Goal: Information Seeking & Learning: Learn about a topic

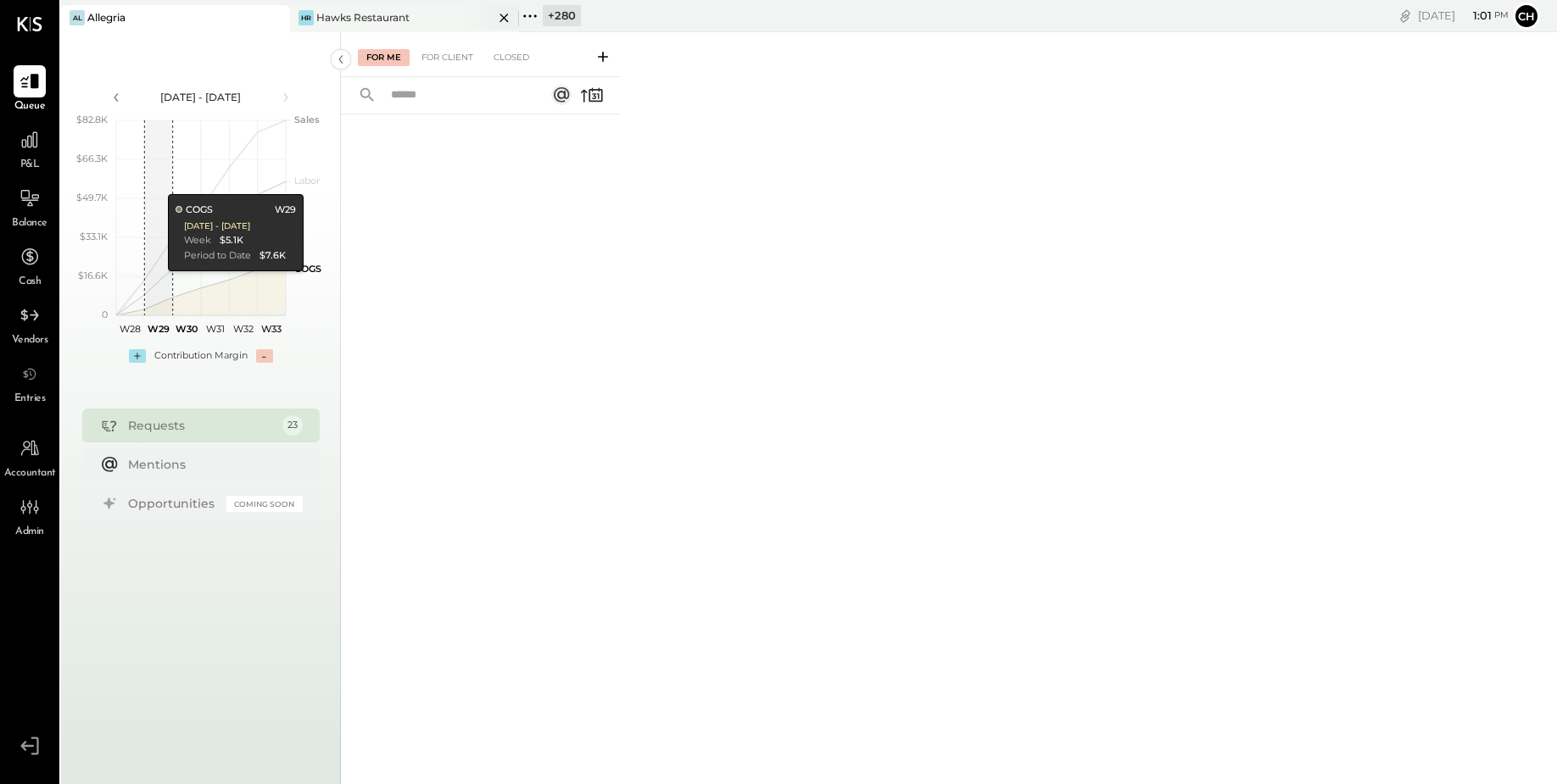
click at [500, 19] on icon at bounding box center [504, 18] width 21 height 20
click at [307, 8] on icon at bounding box center [301, 16] width 22 height 22
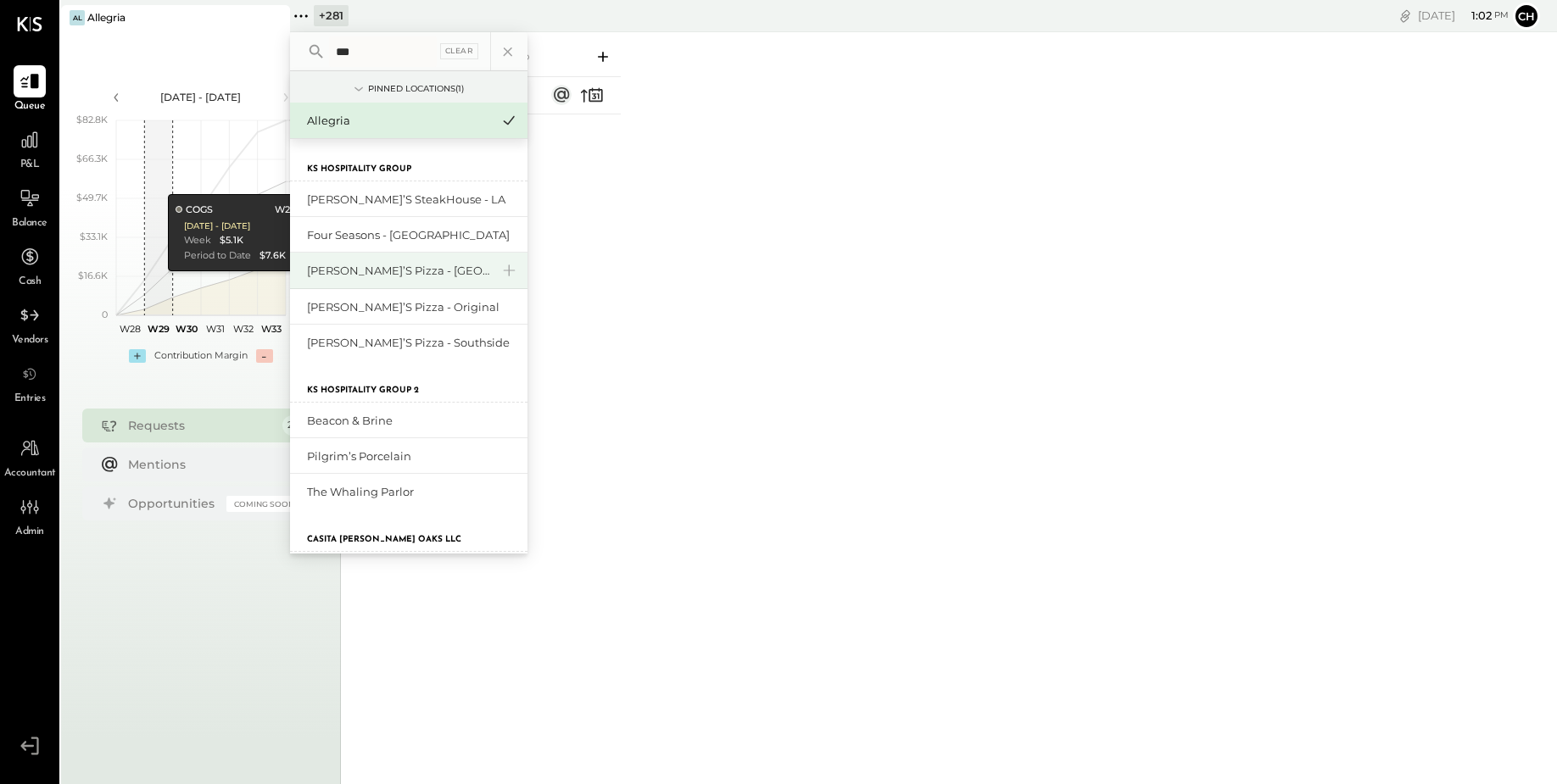
type input "**"
click at [373, 273] on div "[PERSON_NAME]’s Pizza - [GEOGRAPHIC_DATA]" at bounding box center [399, 270] width 183 height 16
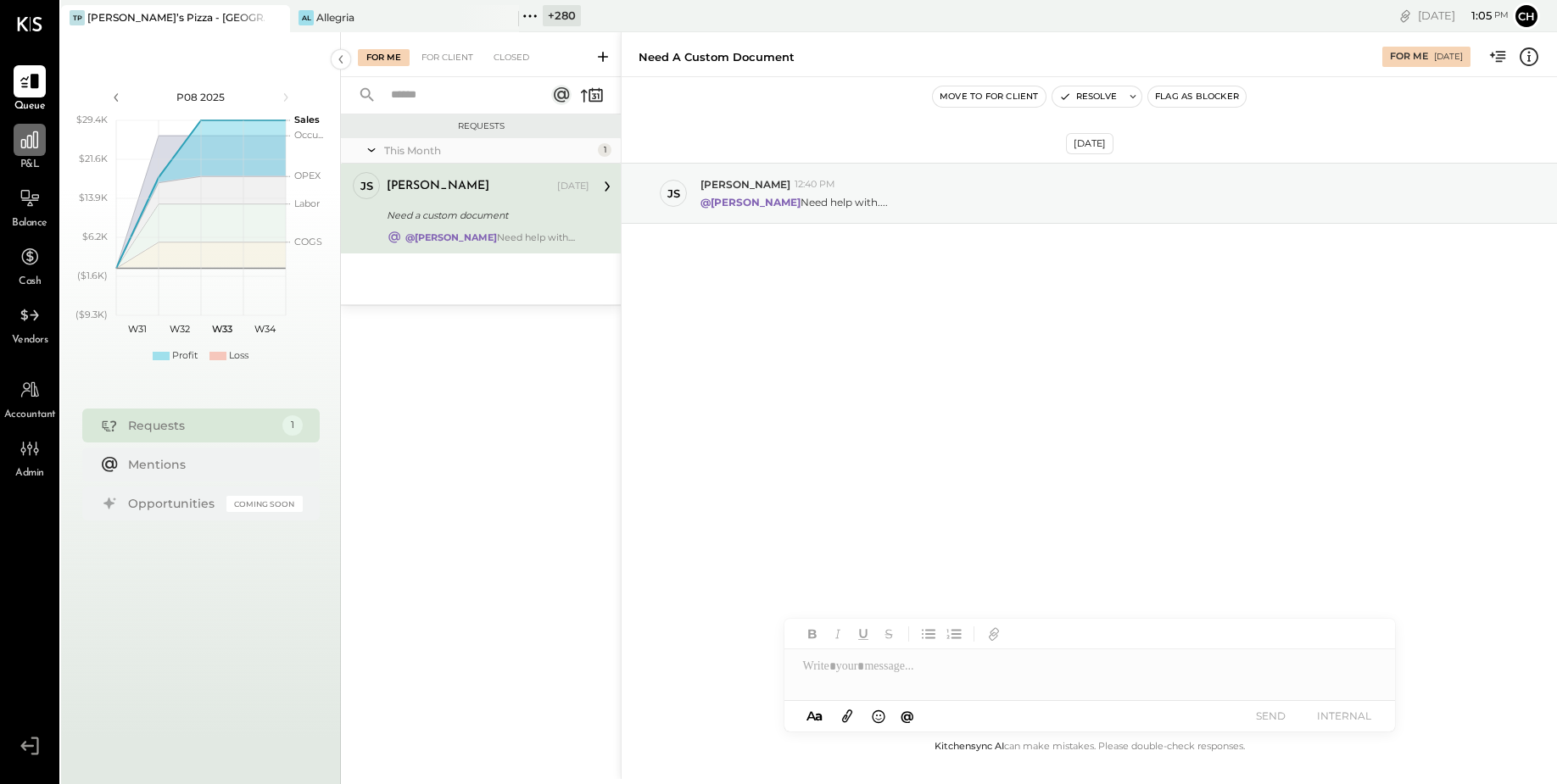
click at [31, 142] on icon at bounding box center [30, 140] width 22 height 22
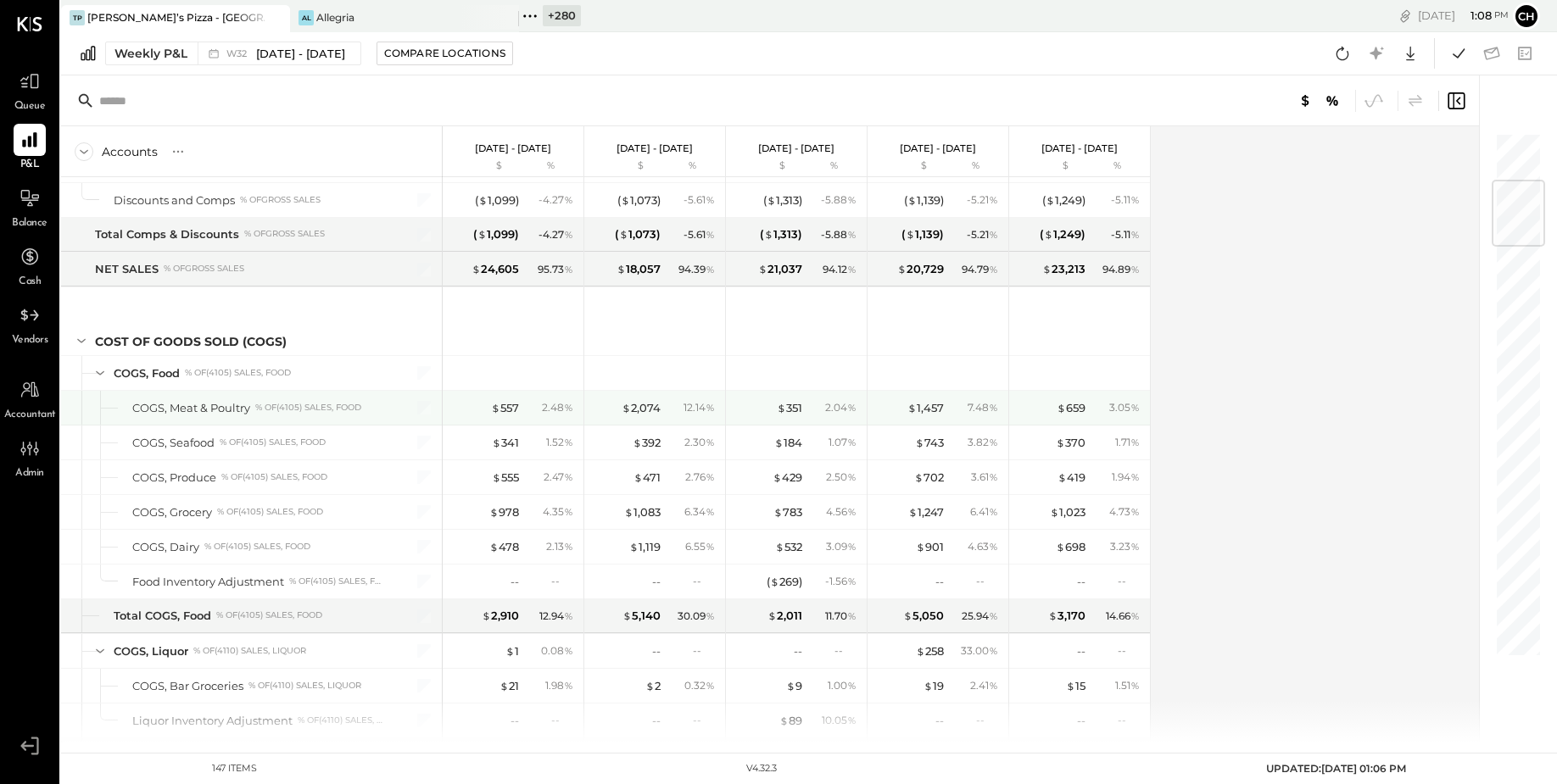
scroll to position [413, 0]
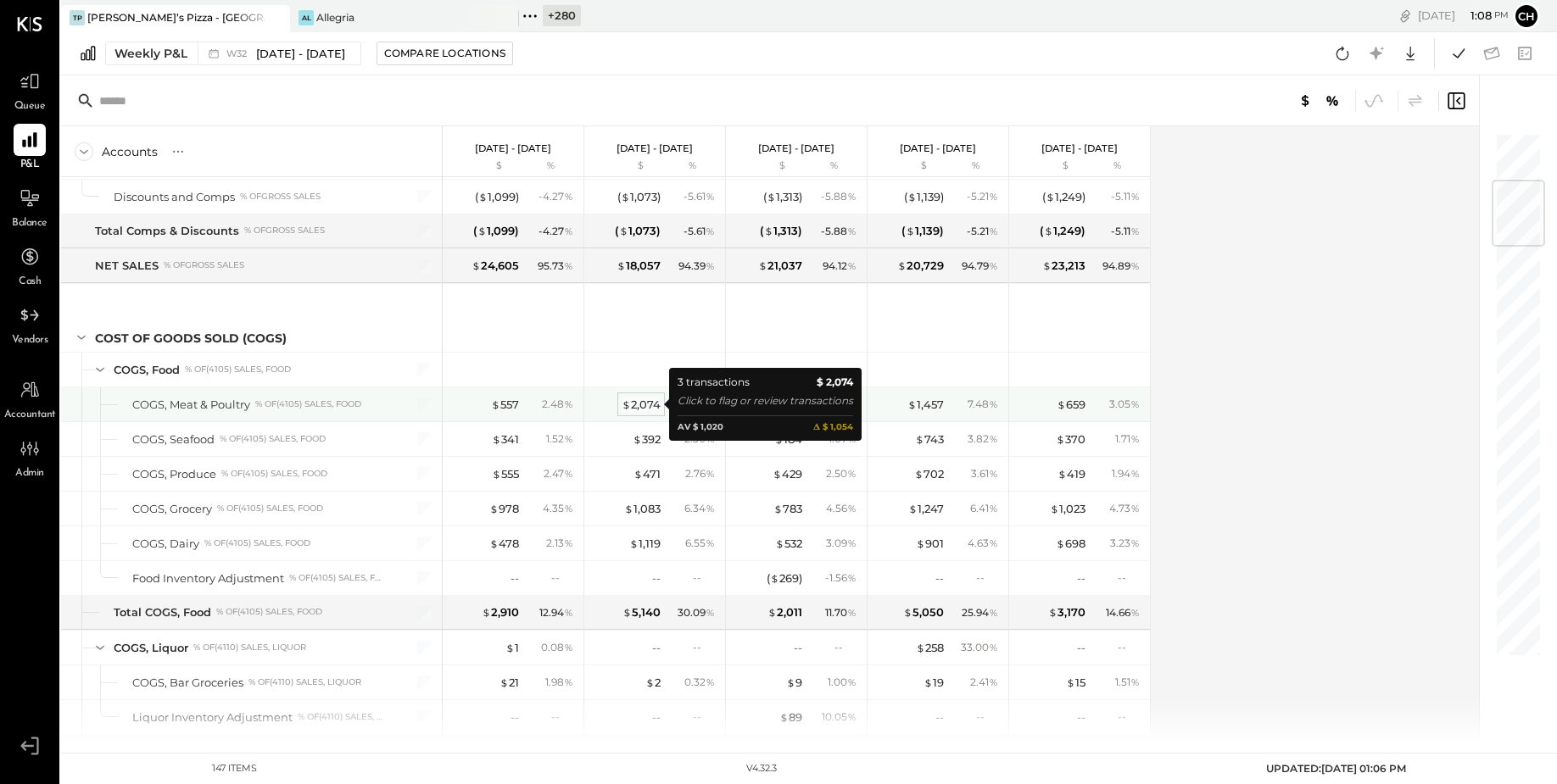
click at [648, 405] on div "$ 2,074" at bounding box center [641, 404] width 39 height 16
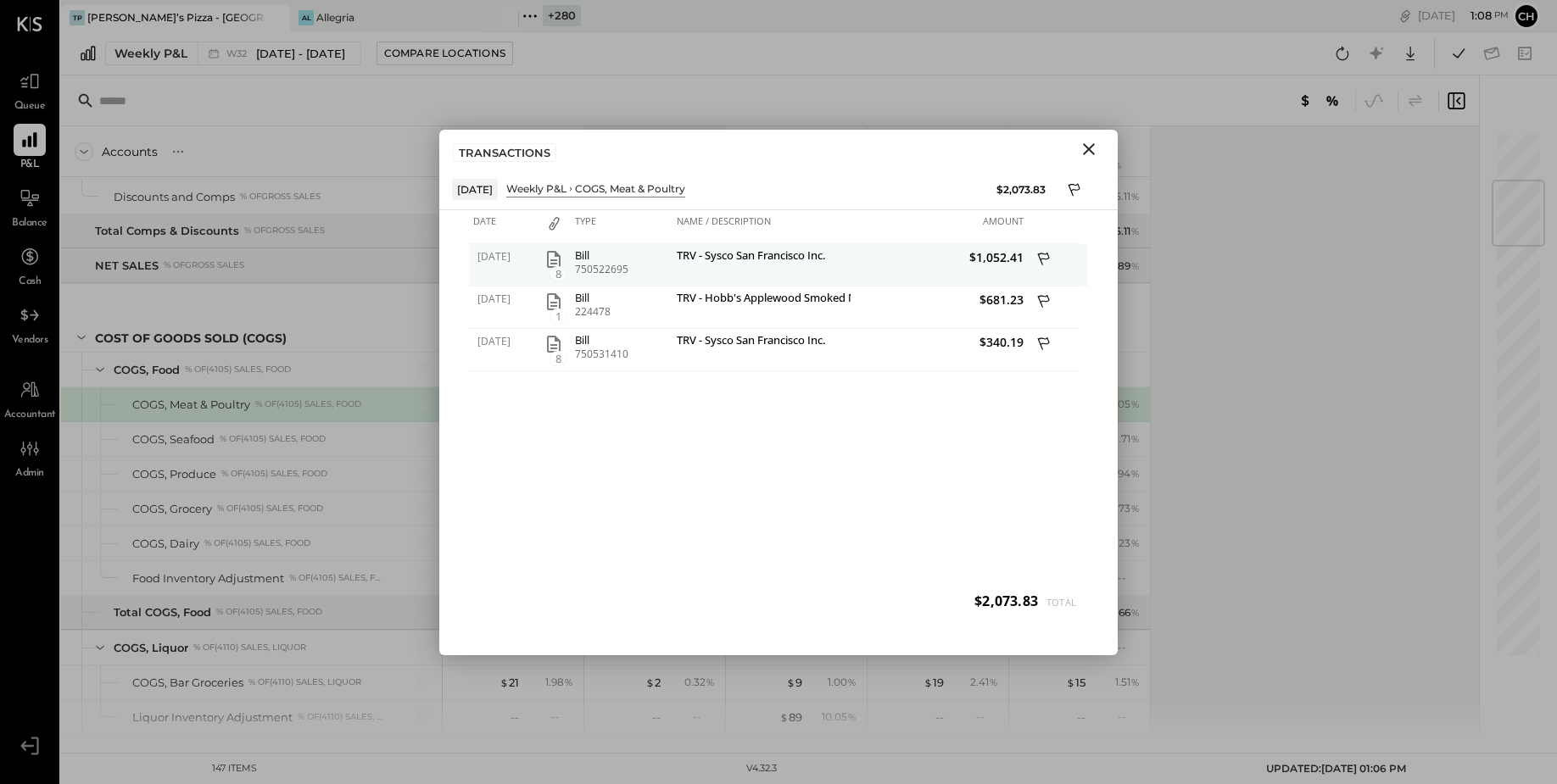
click at [557, 262] on icon "button" at bounding box center [554, 259] width 20 height 20
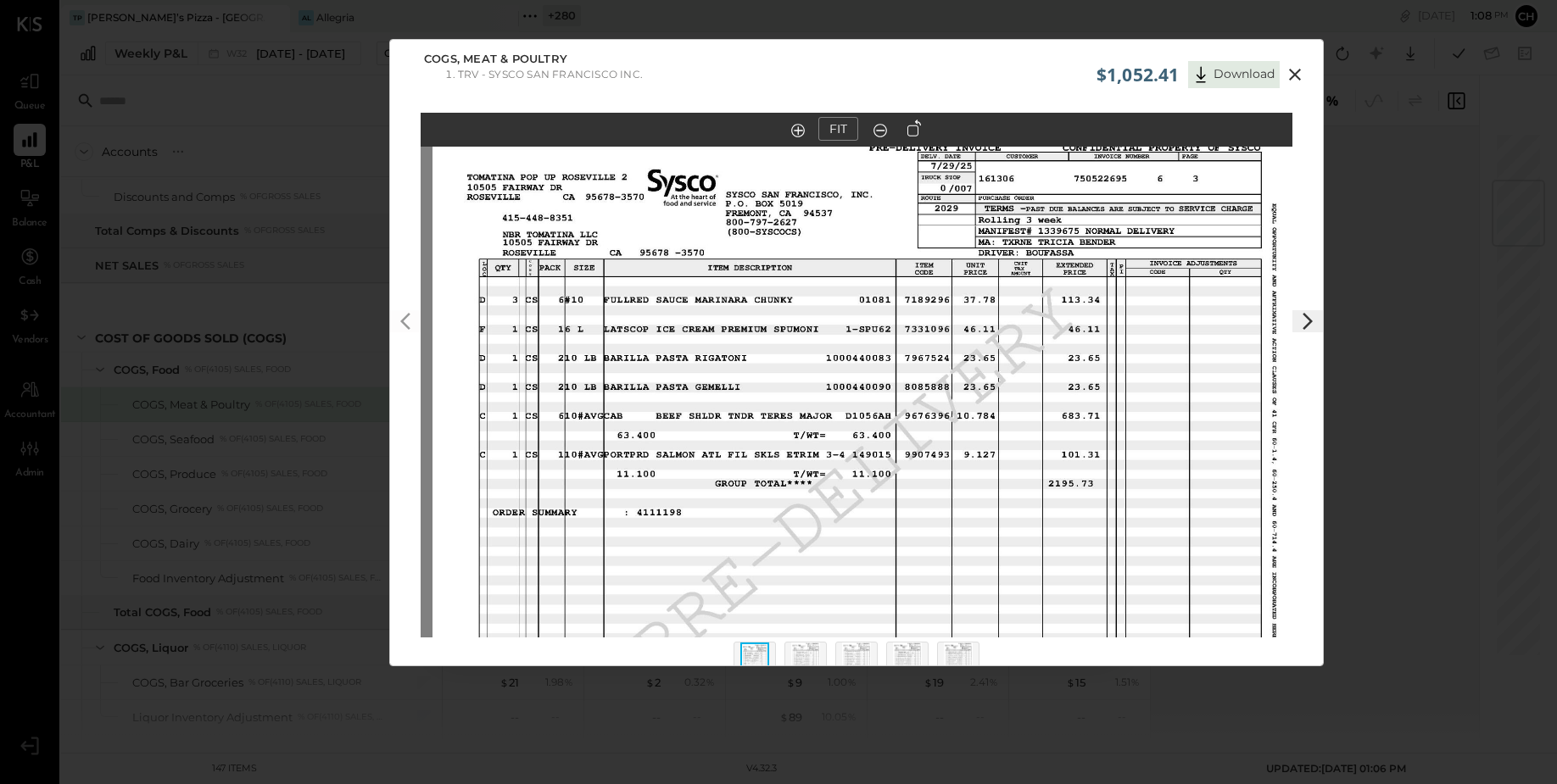
drag, startPoint x: 599, startPoint y: 255, endPoint x: 610, endPoint y: 370, distance: 115.5
click at [610, 370] on img at bounding box center [868, 466] width 872 height 673
click at [1290, 74] on icon at bounding box center [1294, 74] width 12 height 12
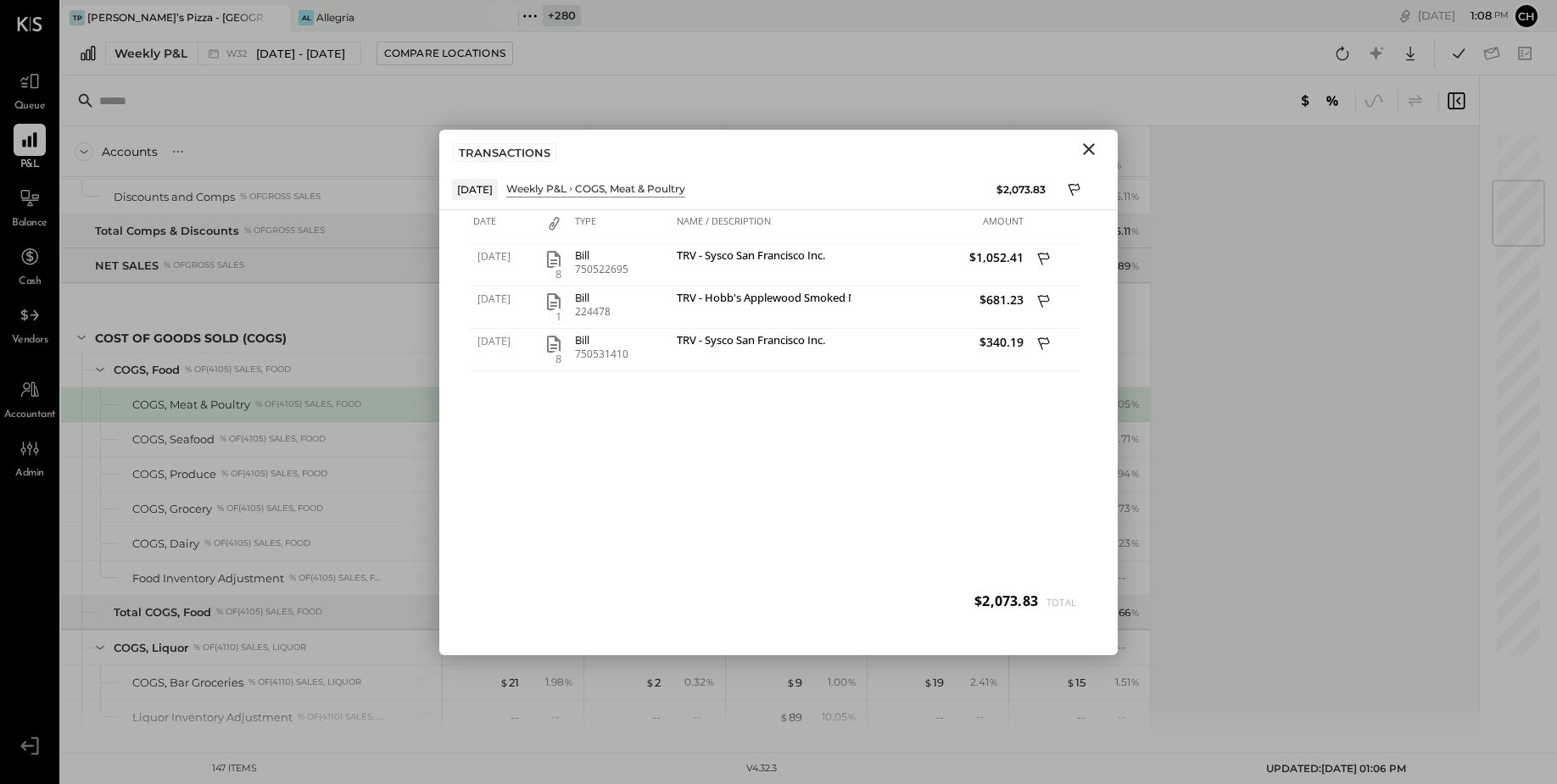
click at [1083, 143] on icon "Close" at bounding box center [1089, 149] width 20 height 20
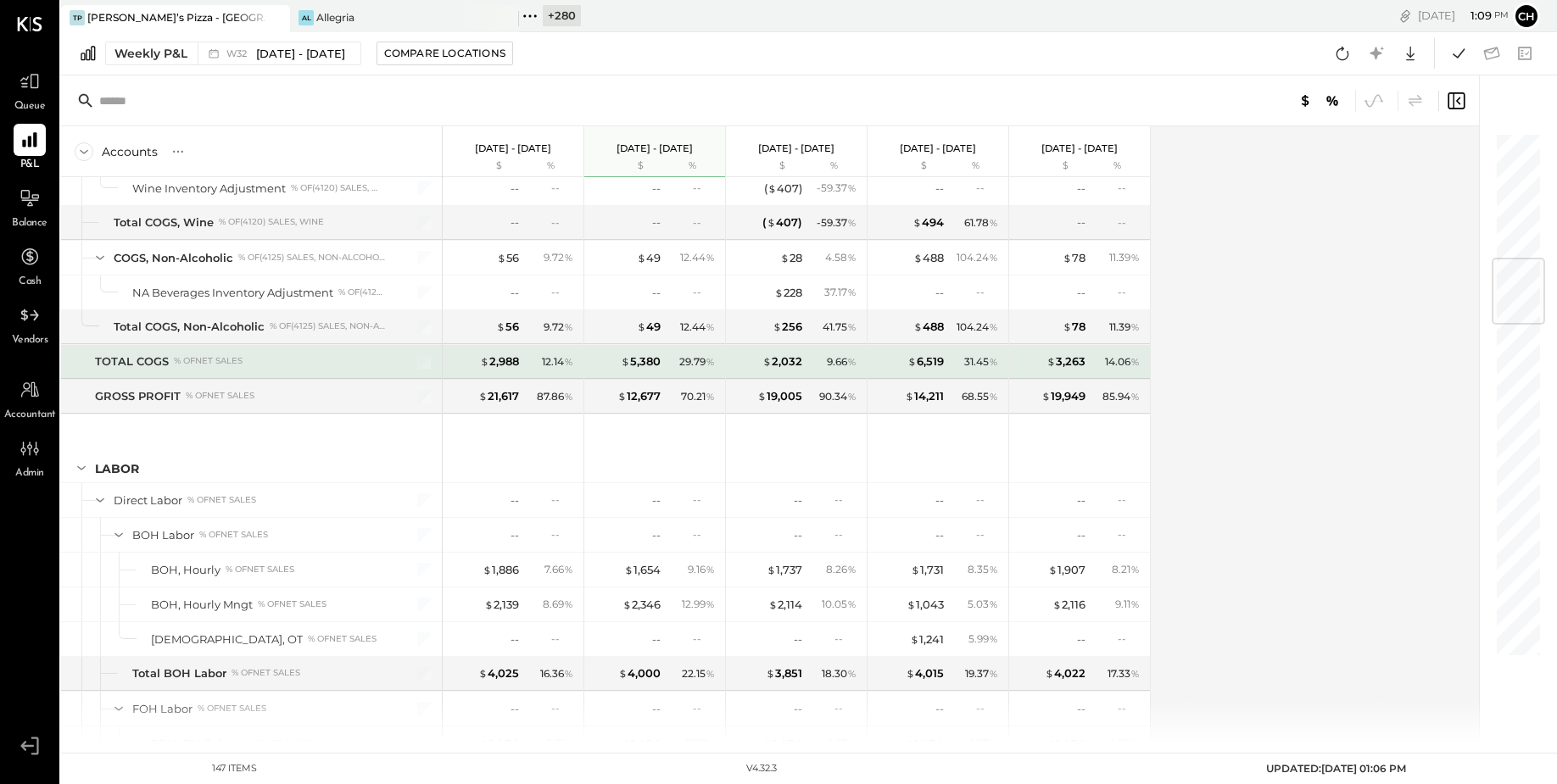
scroll to position [1072, 0]
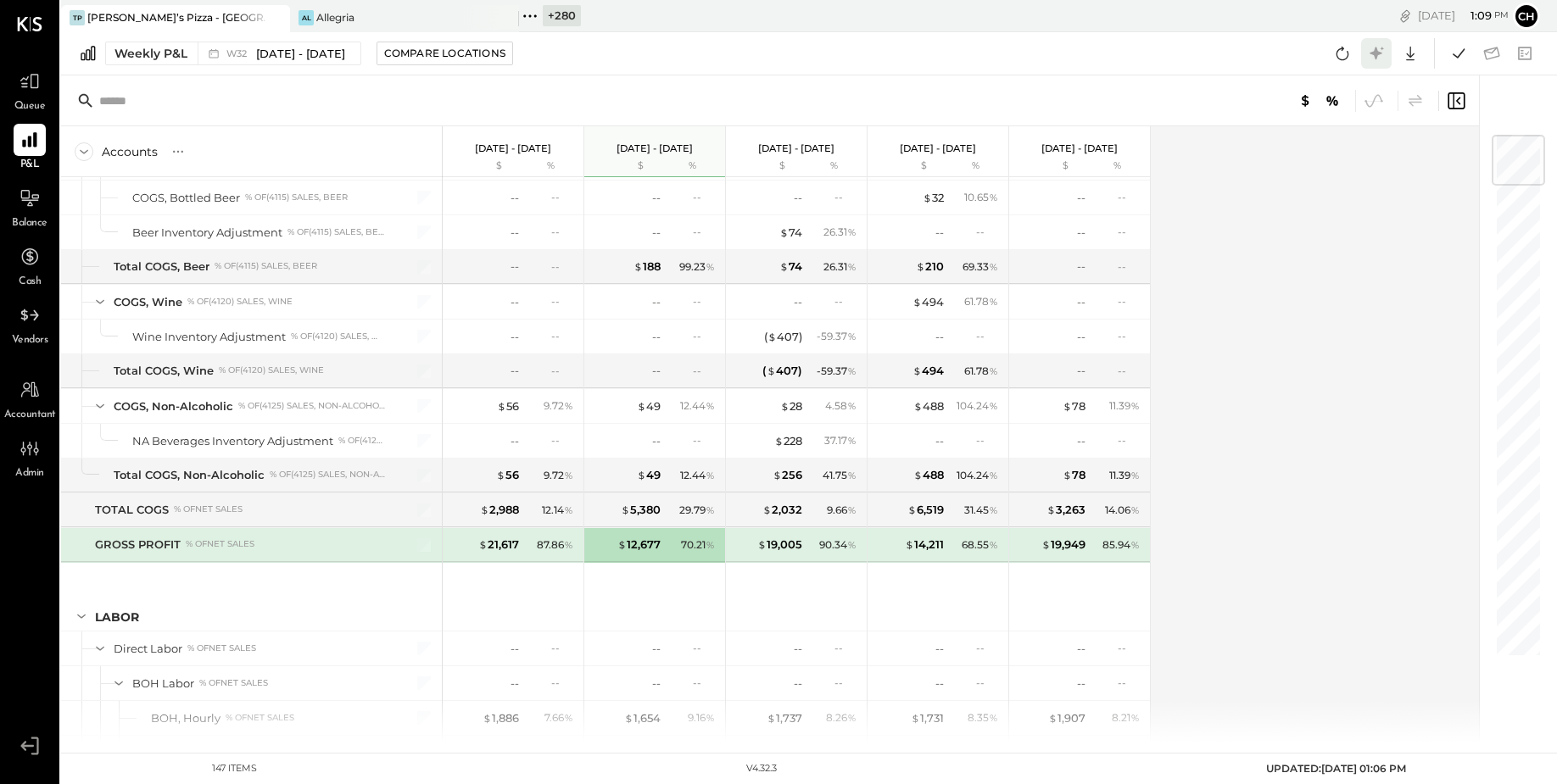
click at [1380, 54] on icon at bounding box center [1376, 53] width 13 height 13
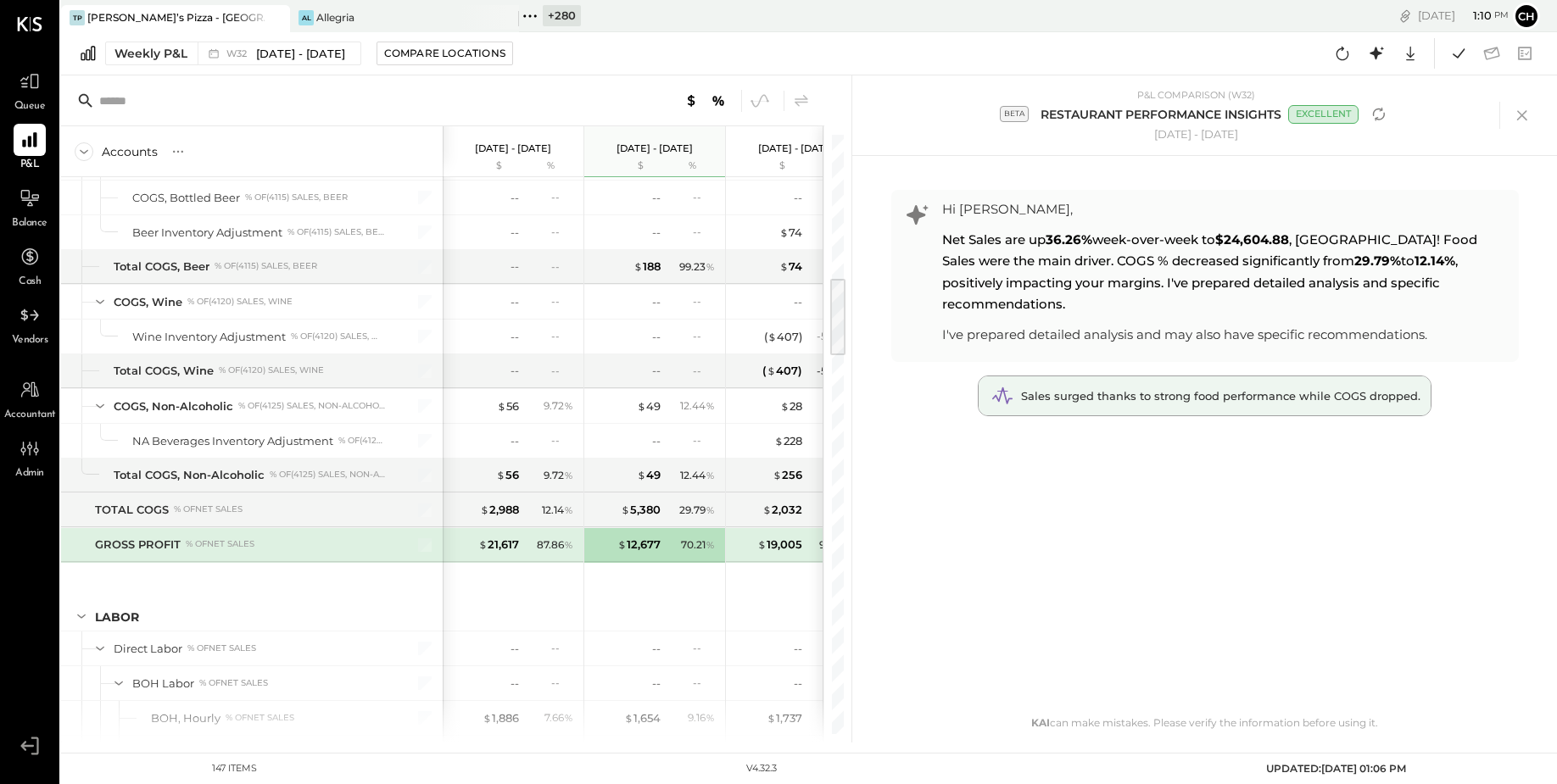
click at [1180, 388] on div "Sales surged thanks to strong food performance while COGS dropped." at bounding box center [1220, 395] width 399 height 16
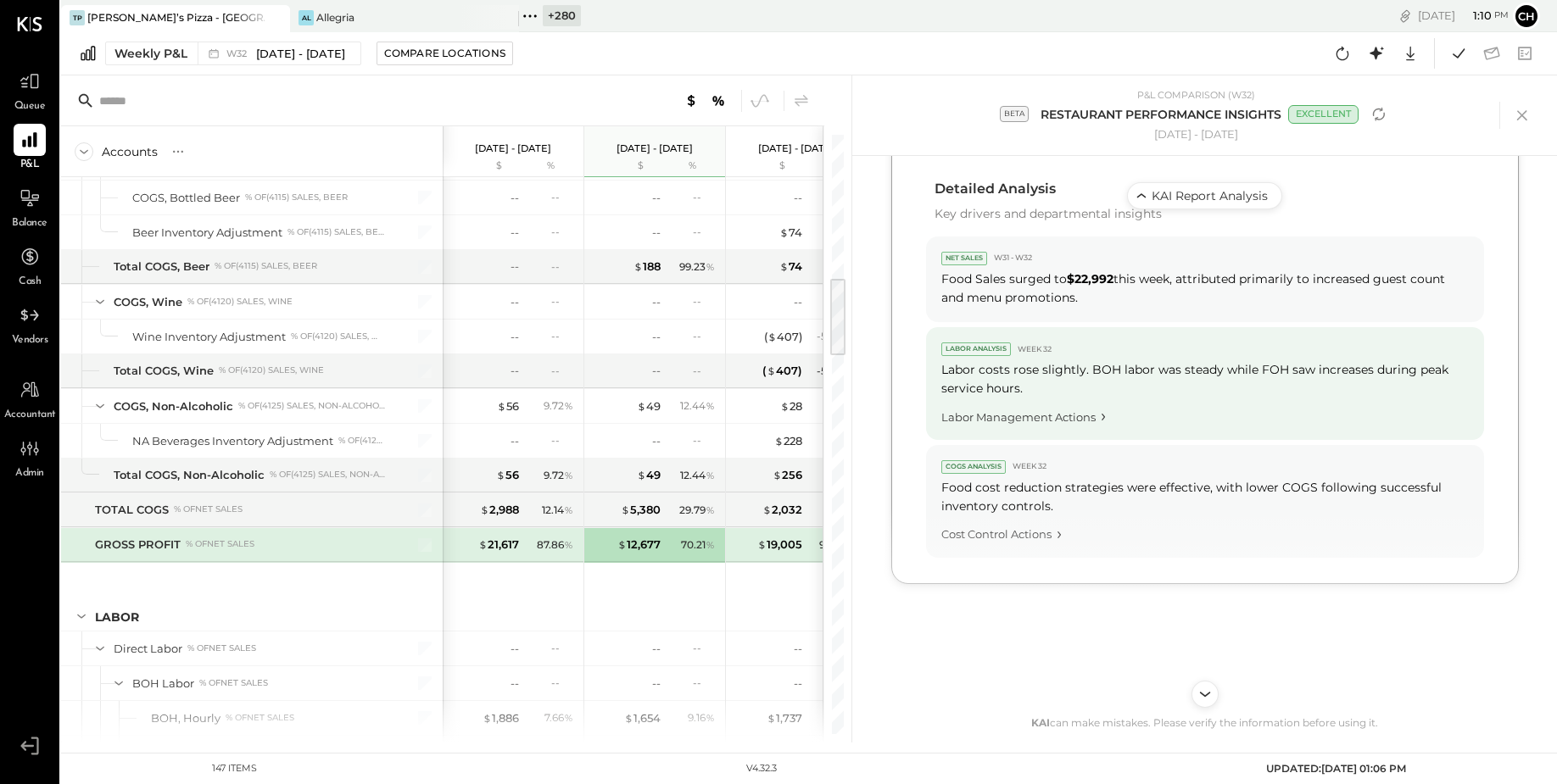
scroll to position [817, 0]
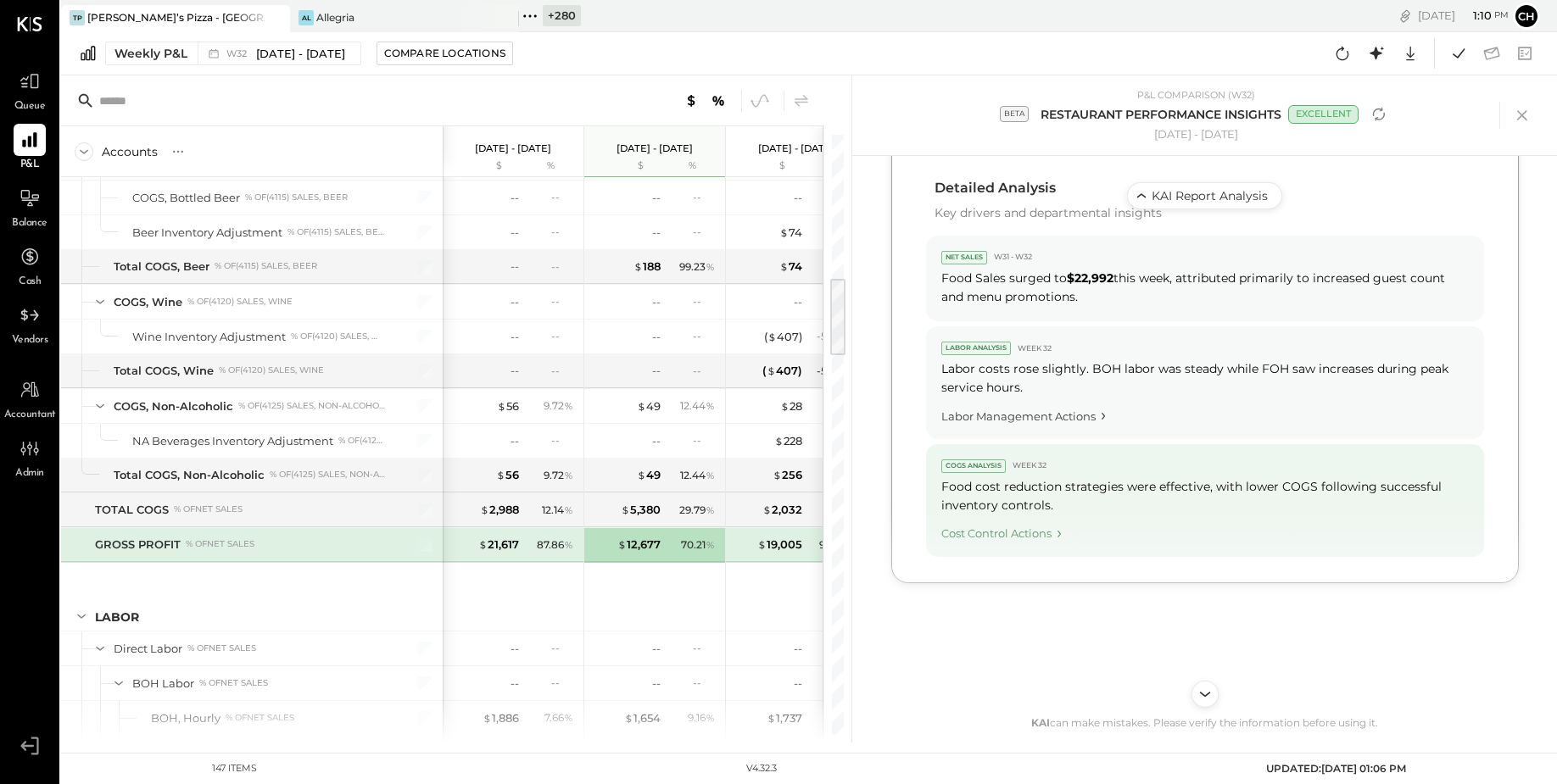
click at [997, 519] on div "Cost Control Actions" at bounding box center [1205, 530] width 528 height 23
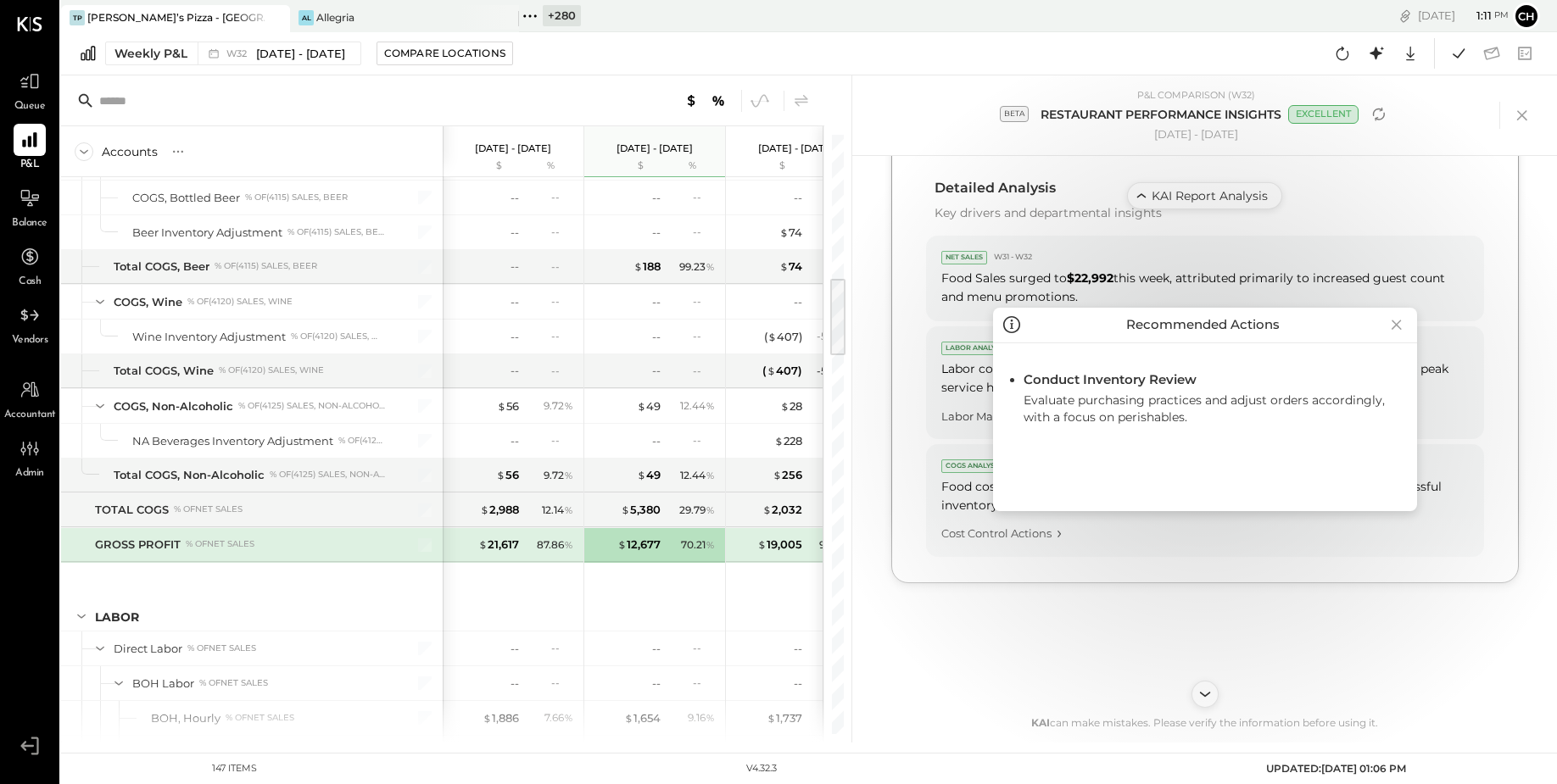
click at [1392, 322] on icon at bounding box center [1395, 325] width 10 height 9
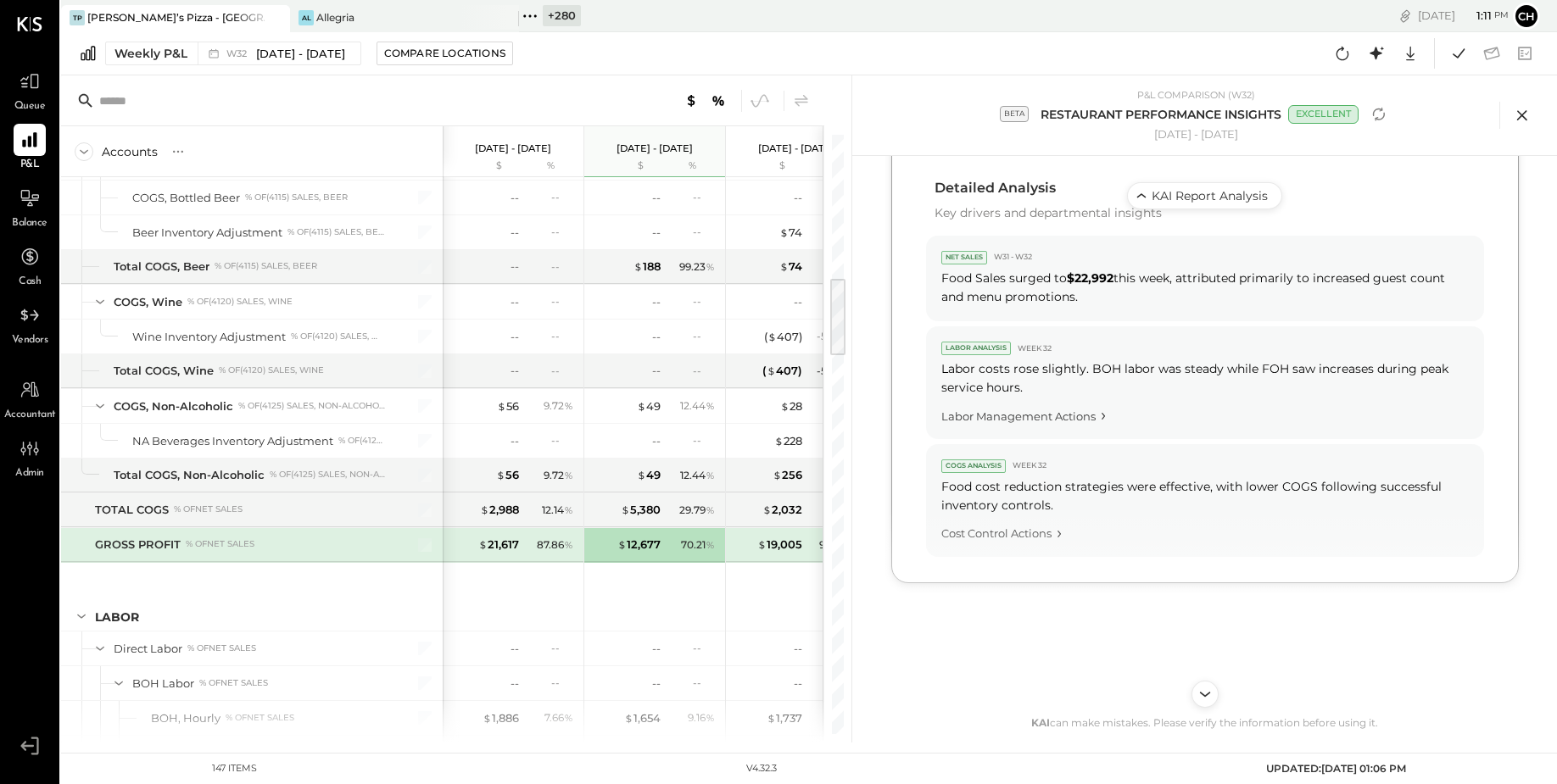
click at [1515, 112] on icon at bounding box center [1521, 115] width 25 height 25
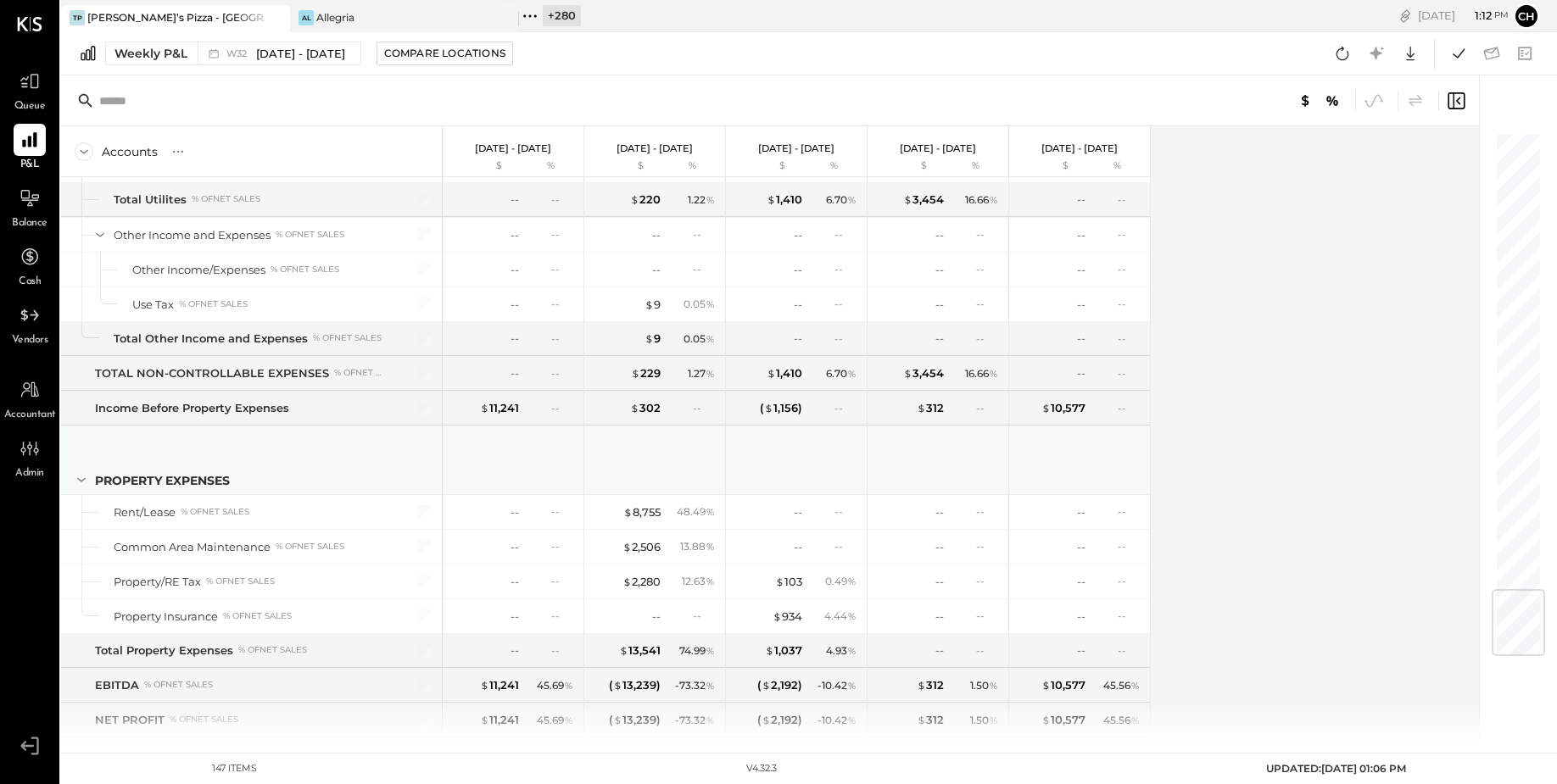
scroll to position [3885, 0]
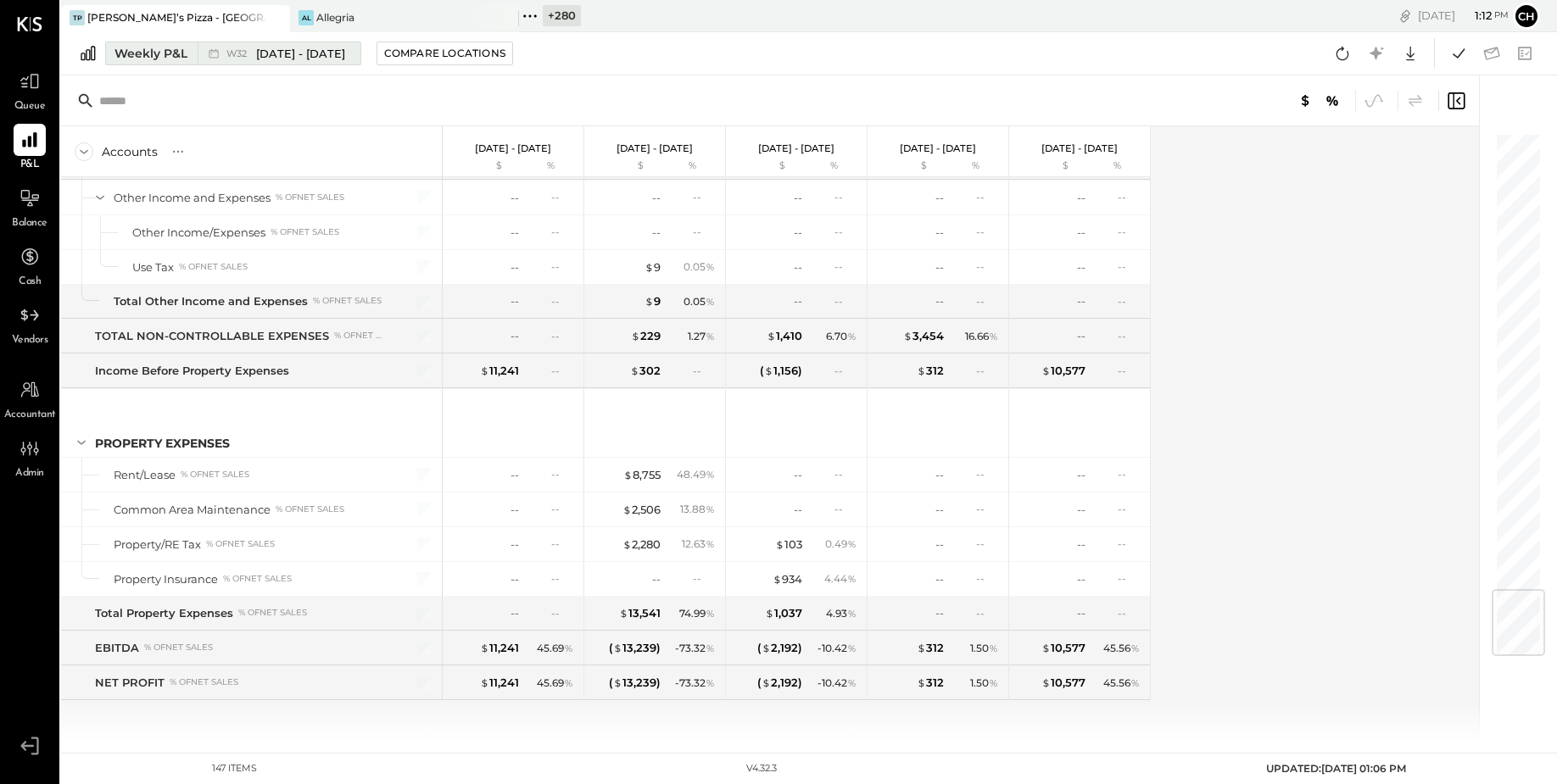
click at [132, 55] on div "Weekly P&L" at bounding box center [151, 54] width 73 height 17
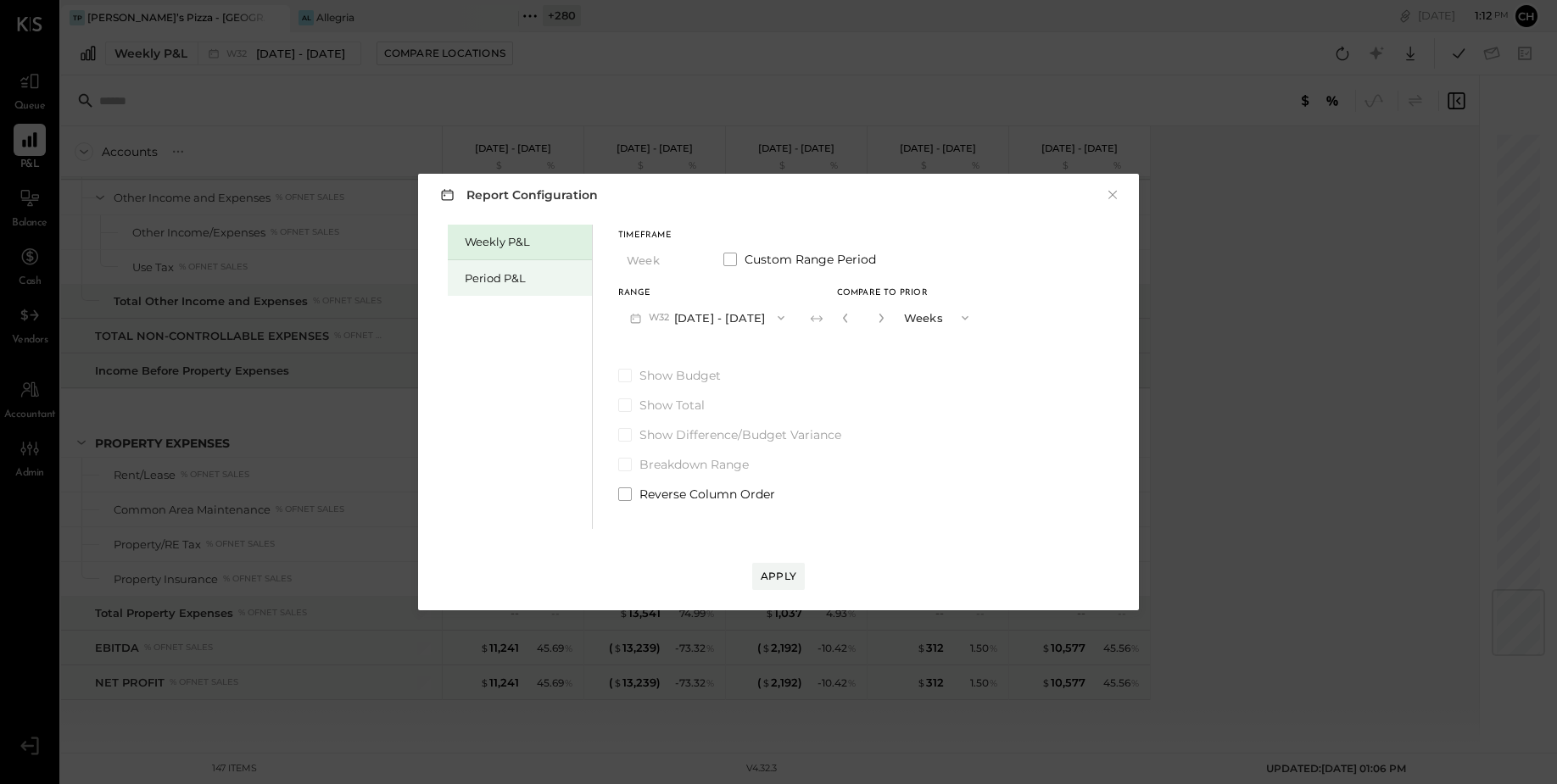
click at [484, 278] on div "Period P&L" at bounding box center [524, 278] width 118 height 16
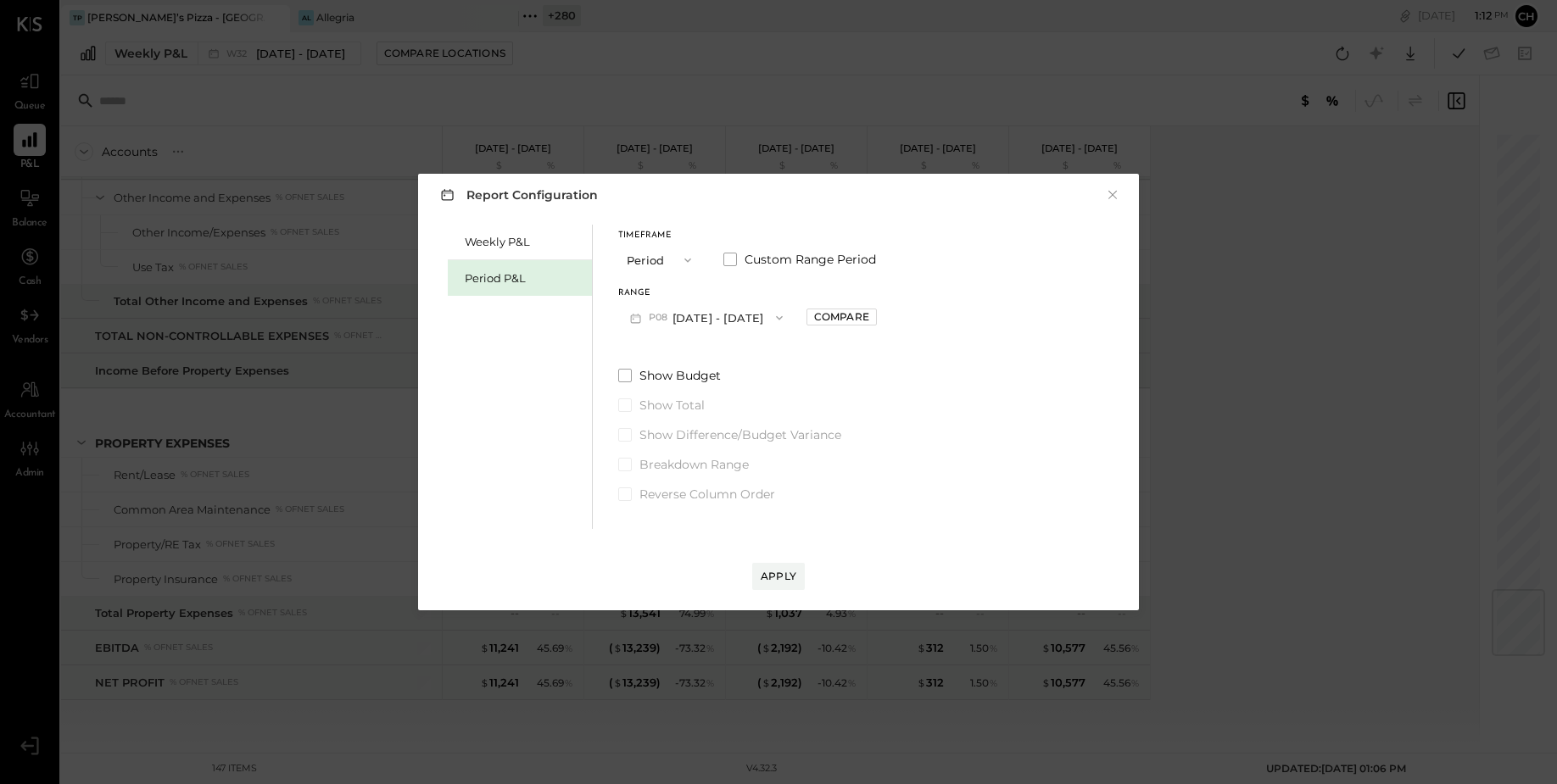
click at [691, 321] on button "P08 [DATE] - [DATE]" at bounding box center [706, 317] width 177 height 31
click at [700, 357] on span "[DATE] - [DATE]" at bounding box center [698, 355] width 81 height 15
click at [784, 579] on div "Apply" at bounding box center [778, 577] width 35 height 15
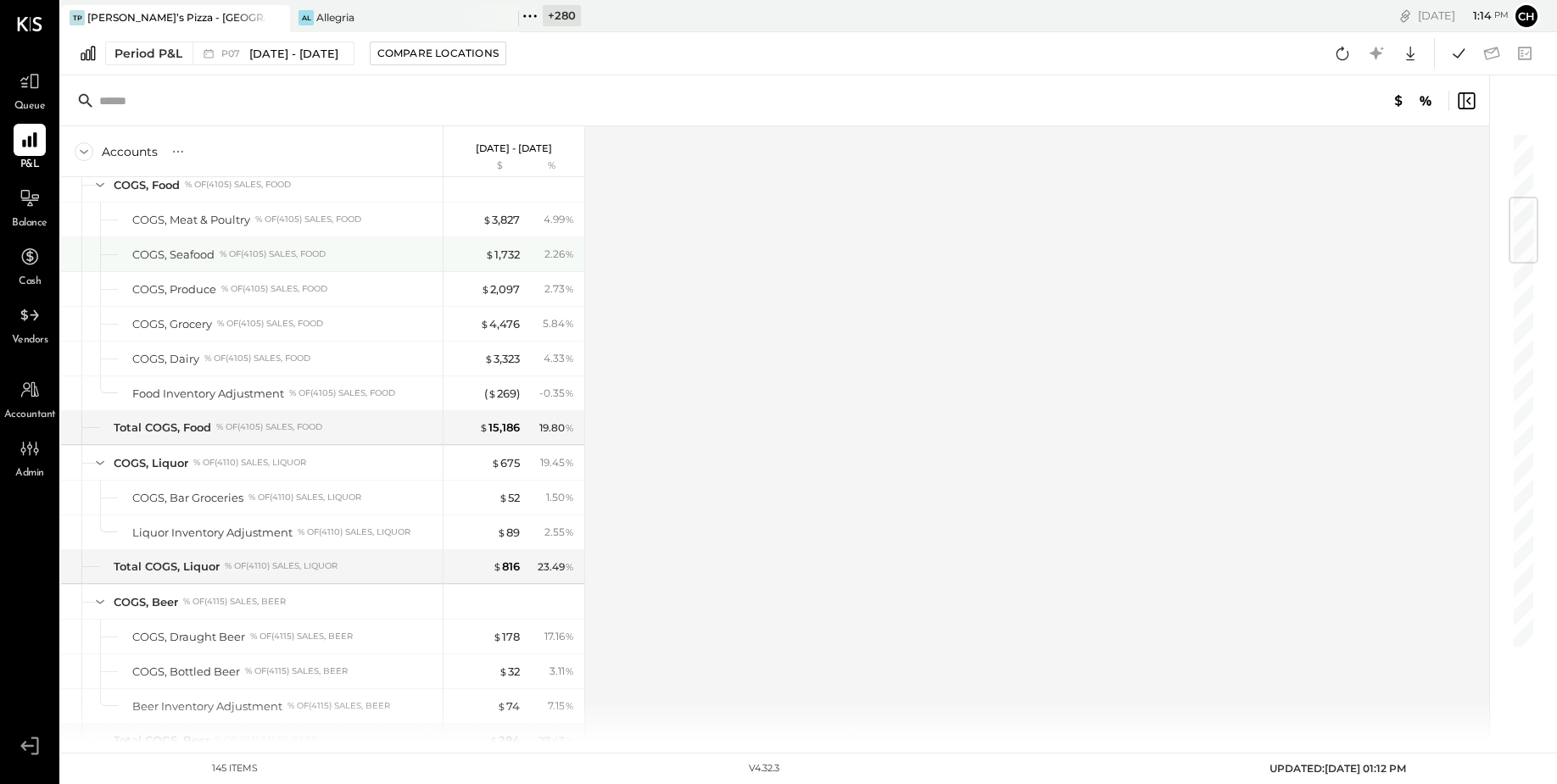
scroll to position [556, 0]
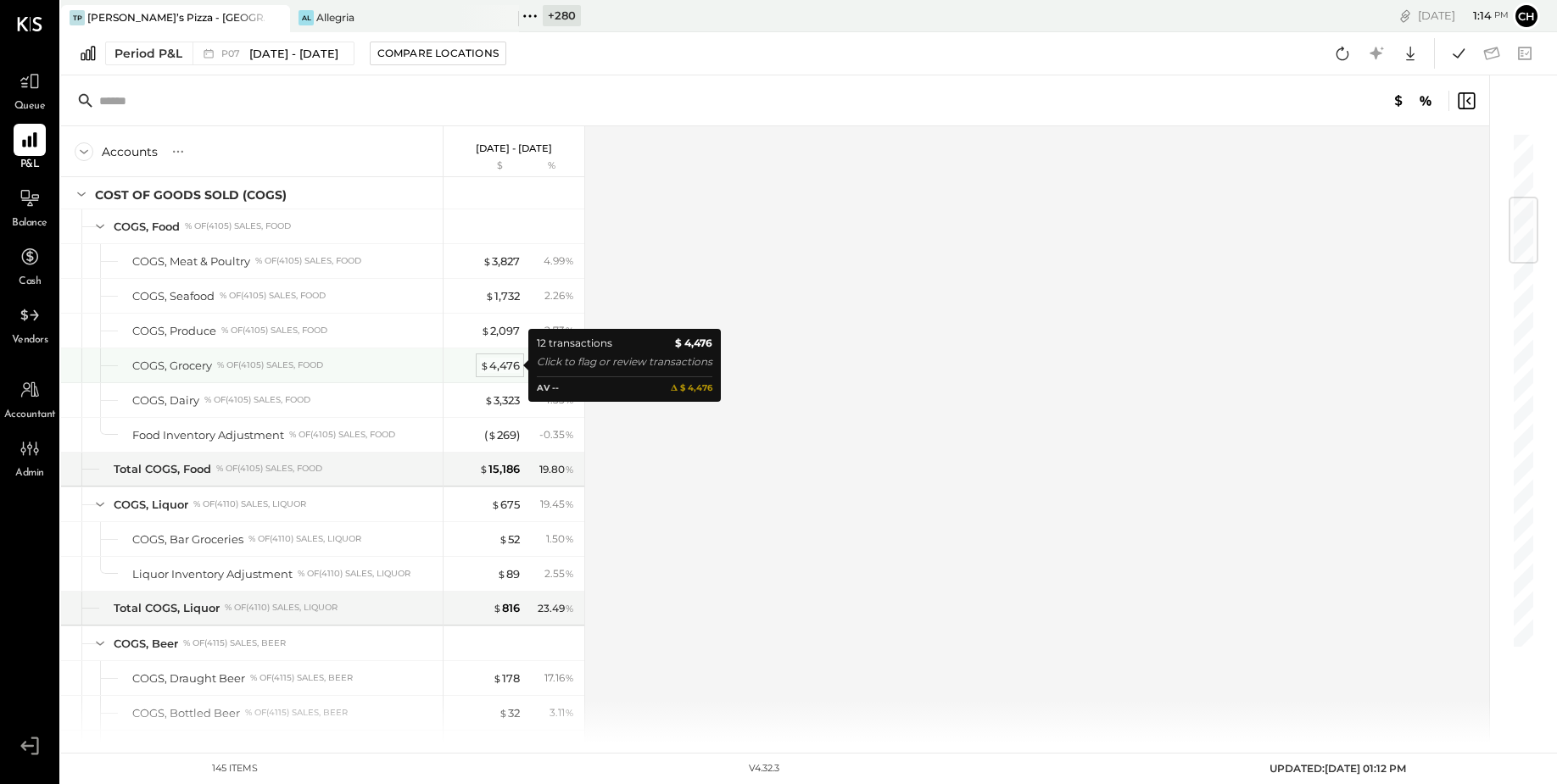
click at [509, 368] on div "$ 4,476" at bounding box center [499, 366] width 40 height 16
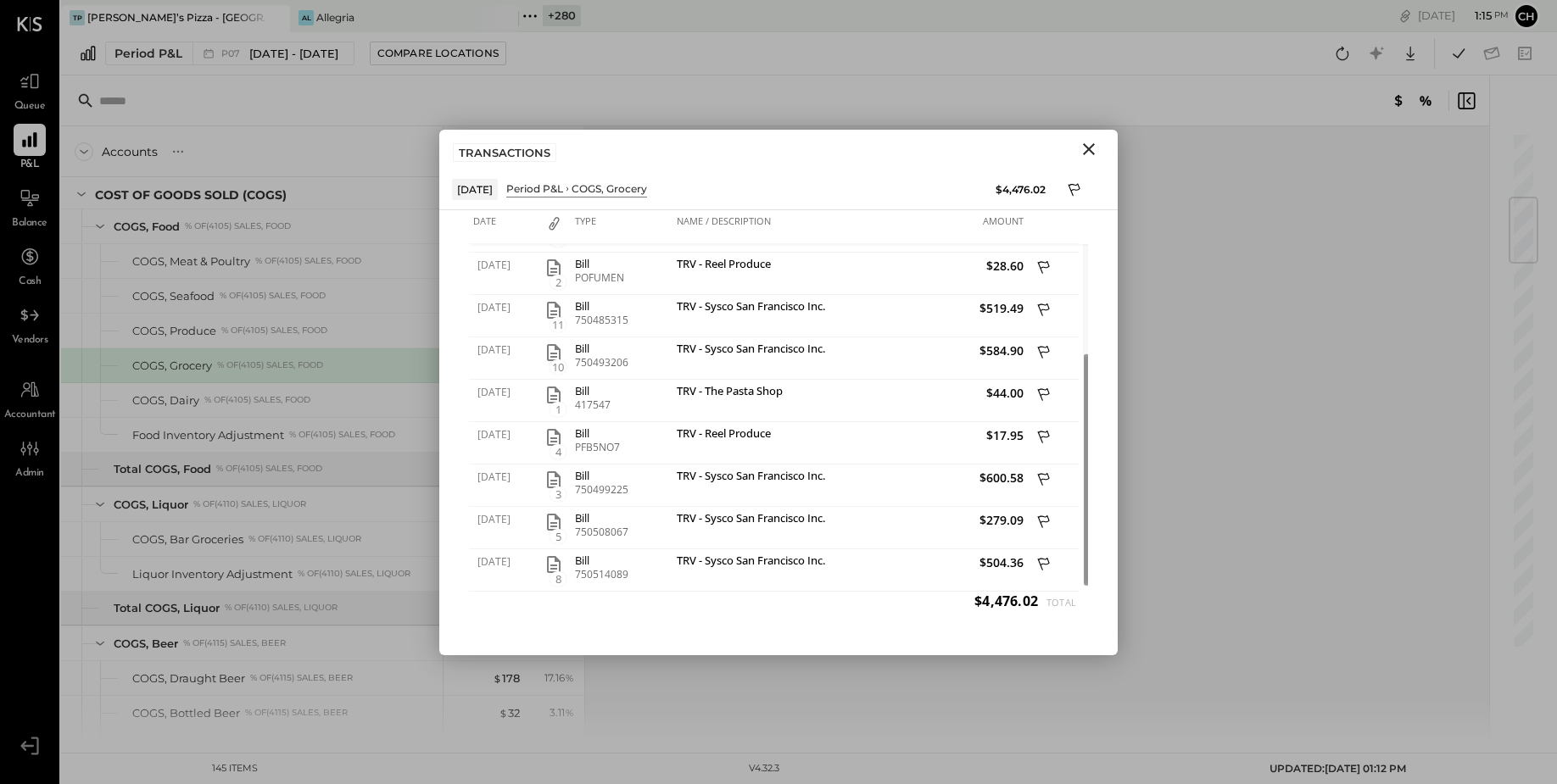
click at [1088, 150] on icon "Close" at bounding box center [1089, 149] width 12 height 12
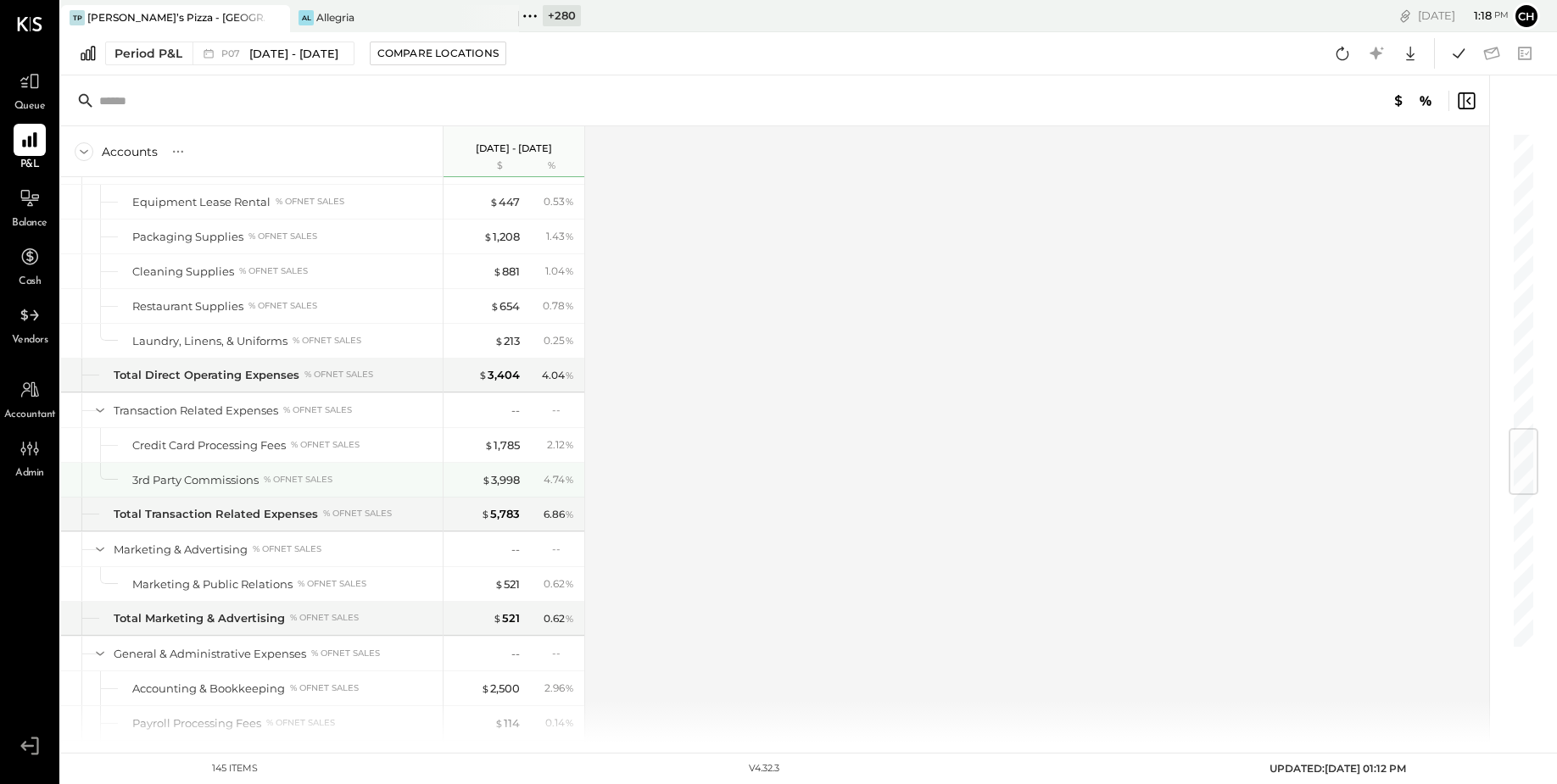
scroll to position [2517, 0]
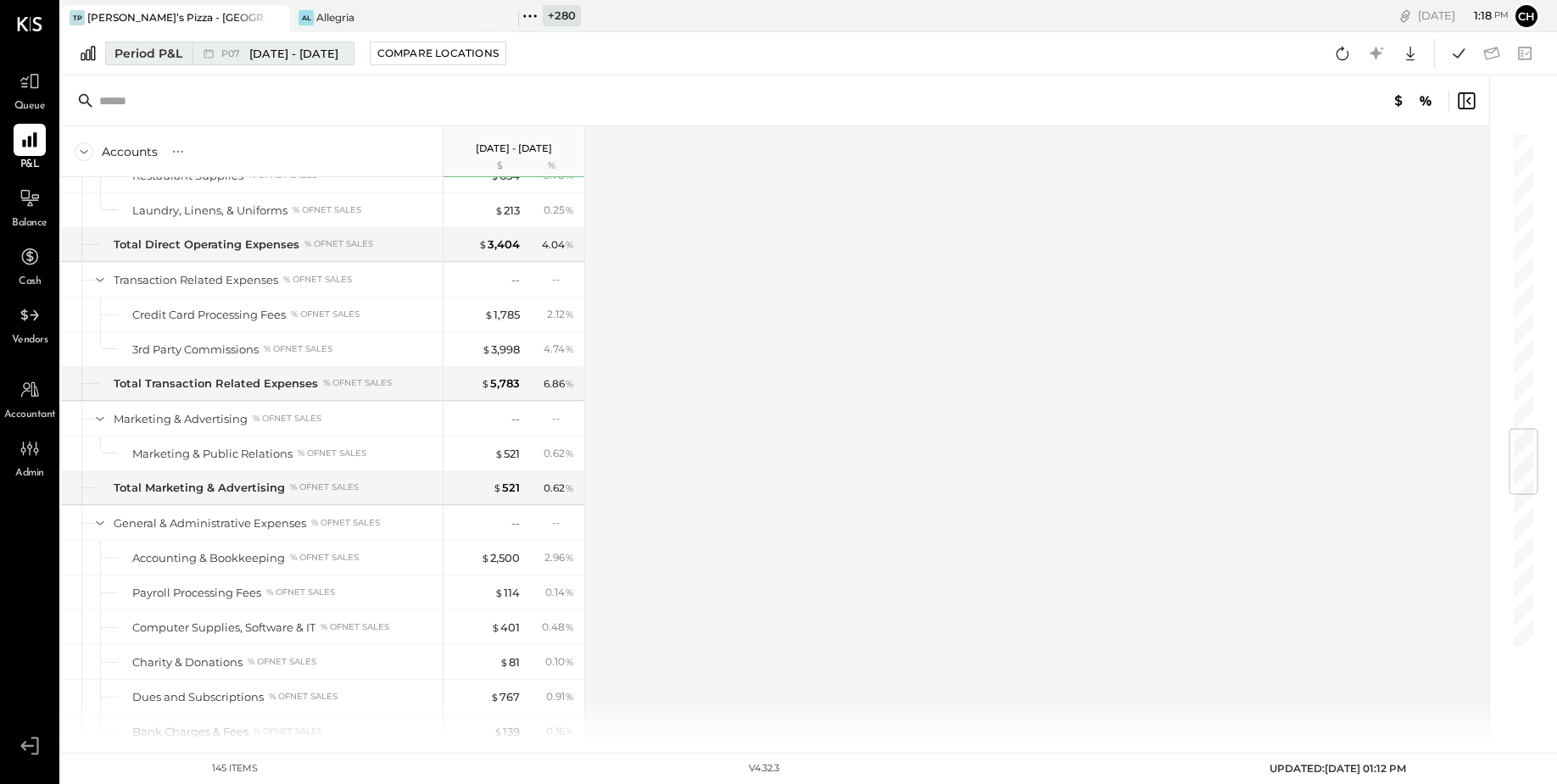
click at [160, 59] on div "Period P&L" at bounding box center [148, 54] width 68 height 17
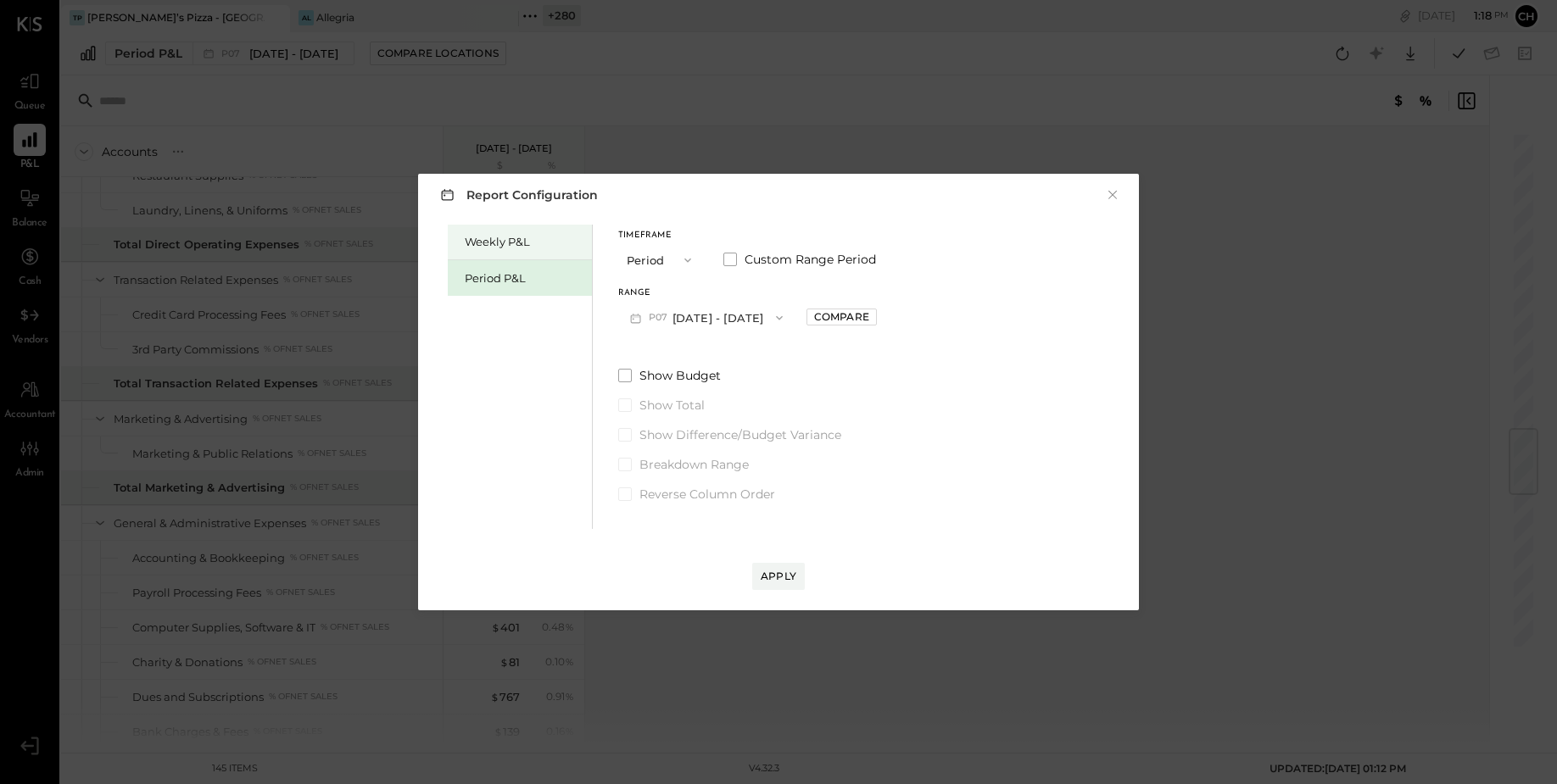
click at [489, 240] on div "Weekly P&L" at bounding box center [524, 242] width 118 height 16
click at [702, 315] on button "W33 [DATE] - [DATE]" at bounding box center [707, 317] width 178 height 31
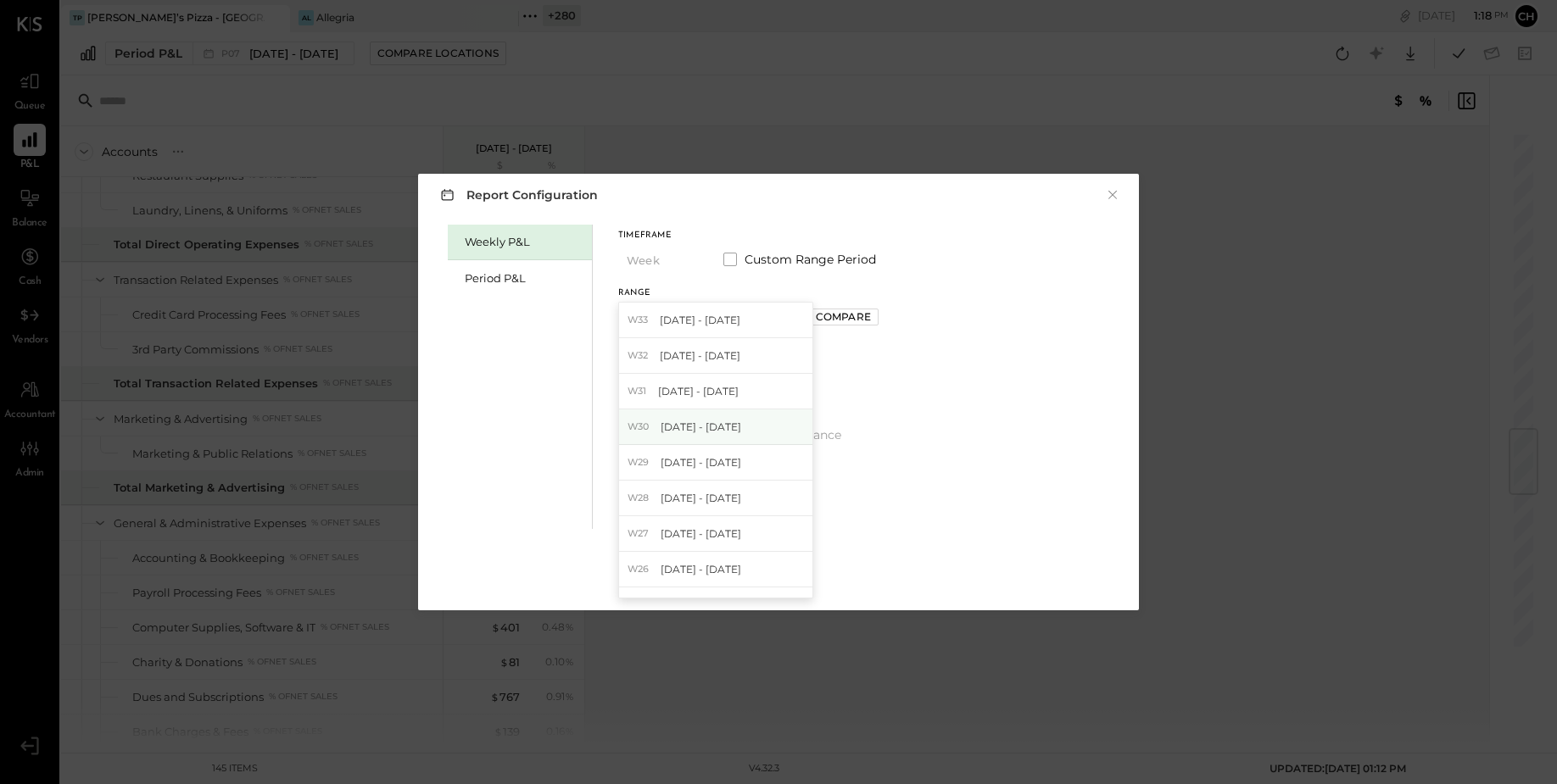
click at [711, 429] on span "[DATE] - [DATE]" at bounding box center [700, 427] width 81 height 15
click at [823, 318] on div "Compare" at bounding box center [844, 317] width 56 height 15
click at [877, 318] on icon "button" at bounding box center [881, 317] width 10 height 10
type input "*"
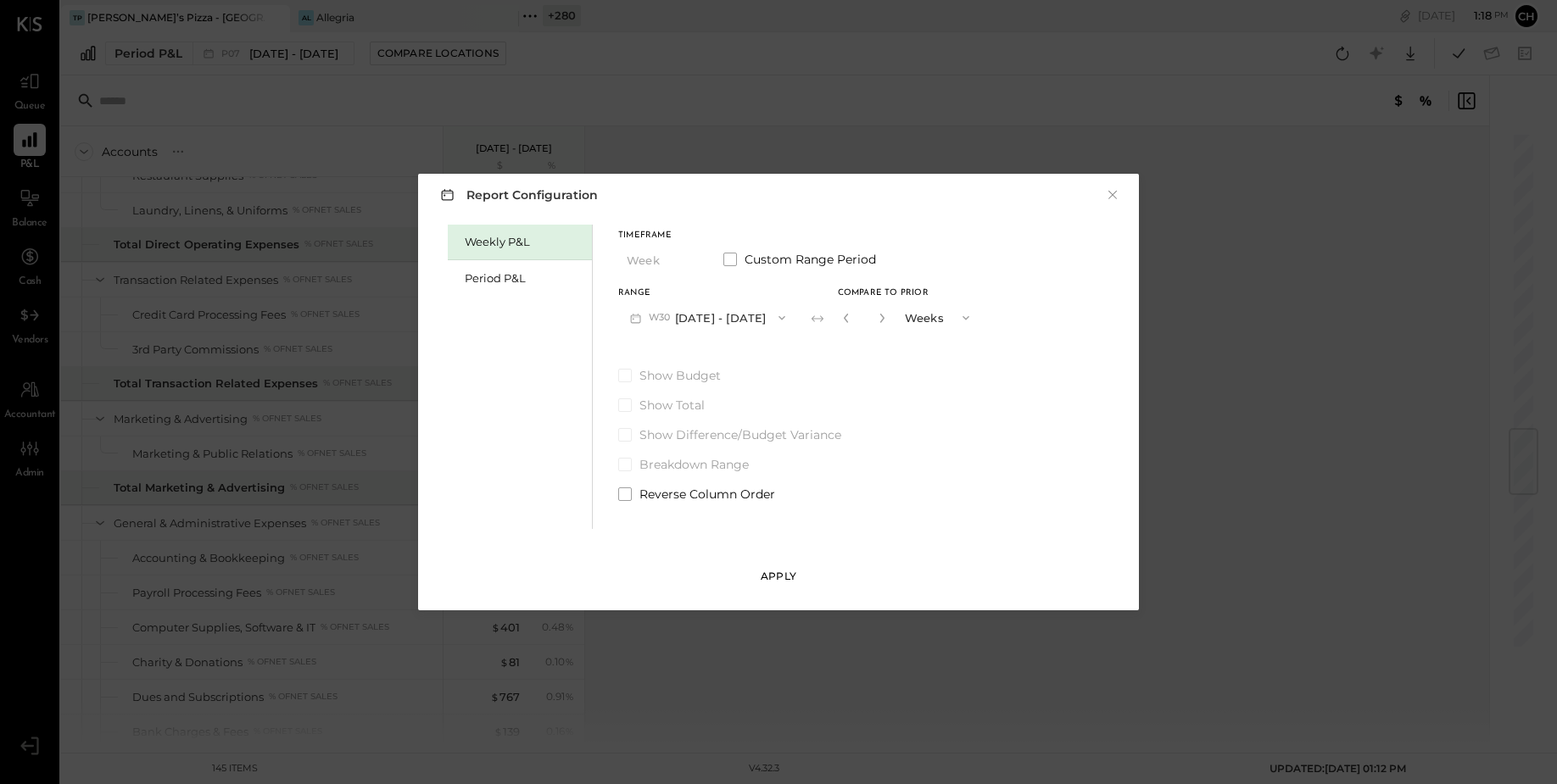
click at [783, 569] on div "Apply" at bounding box center [778, 577] width 35 height 15
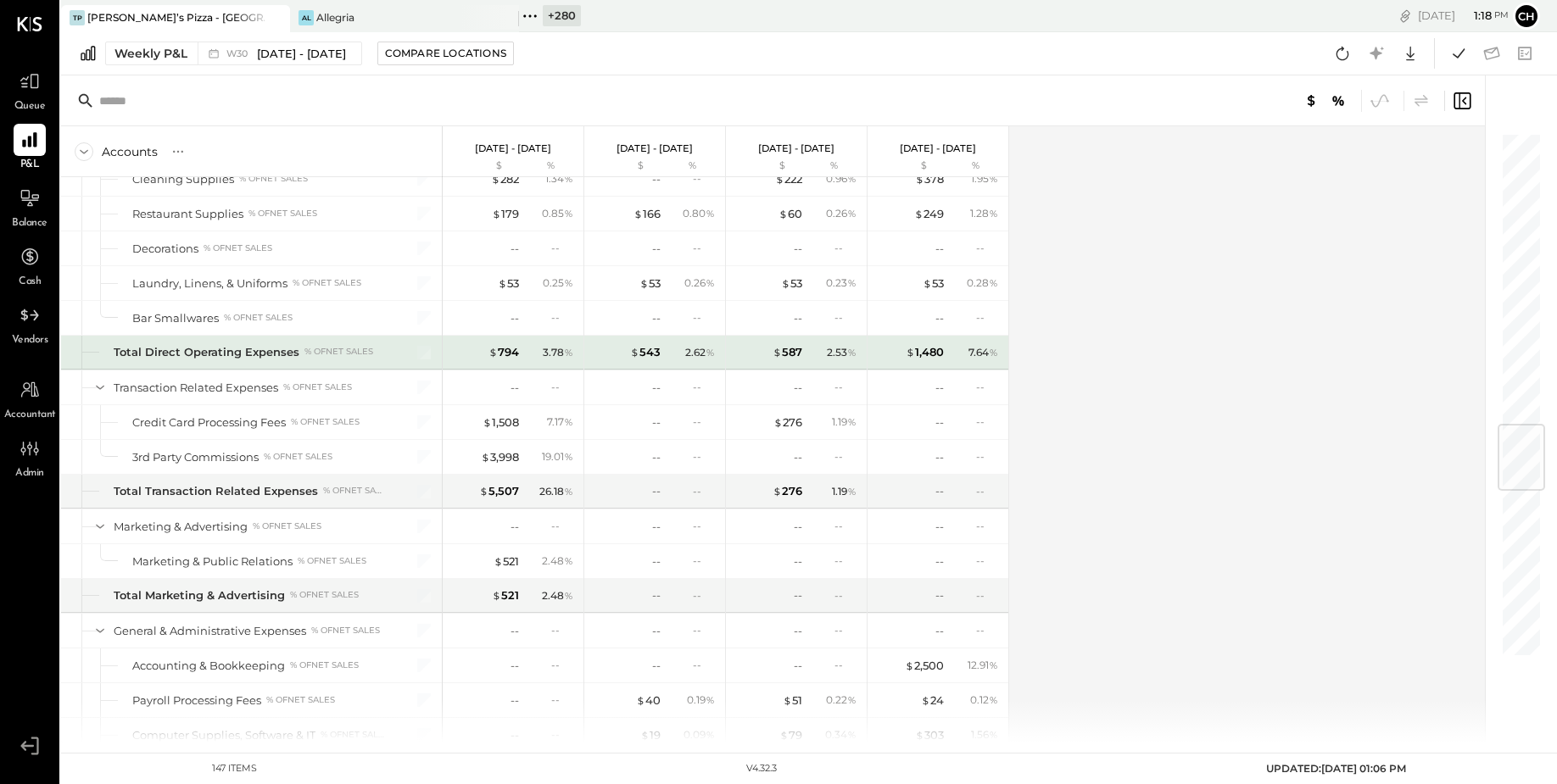
scroll to position [2483, 0]
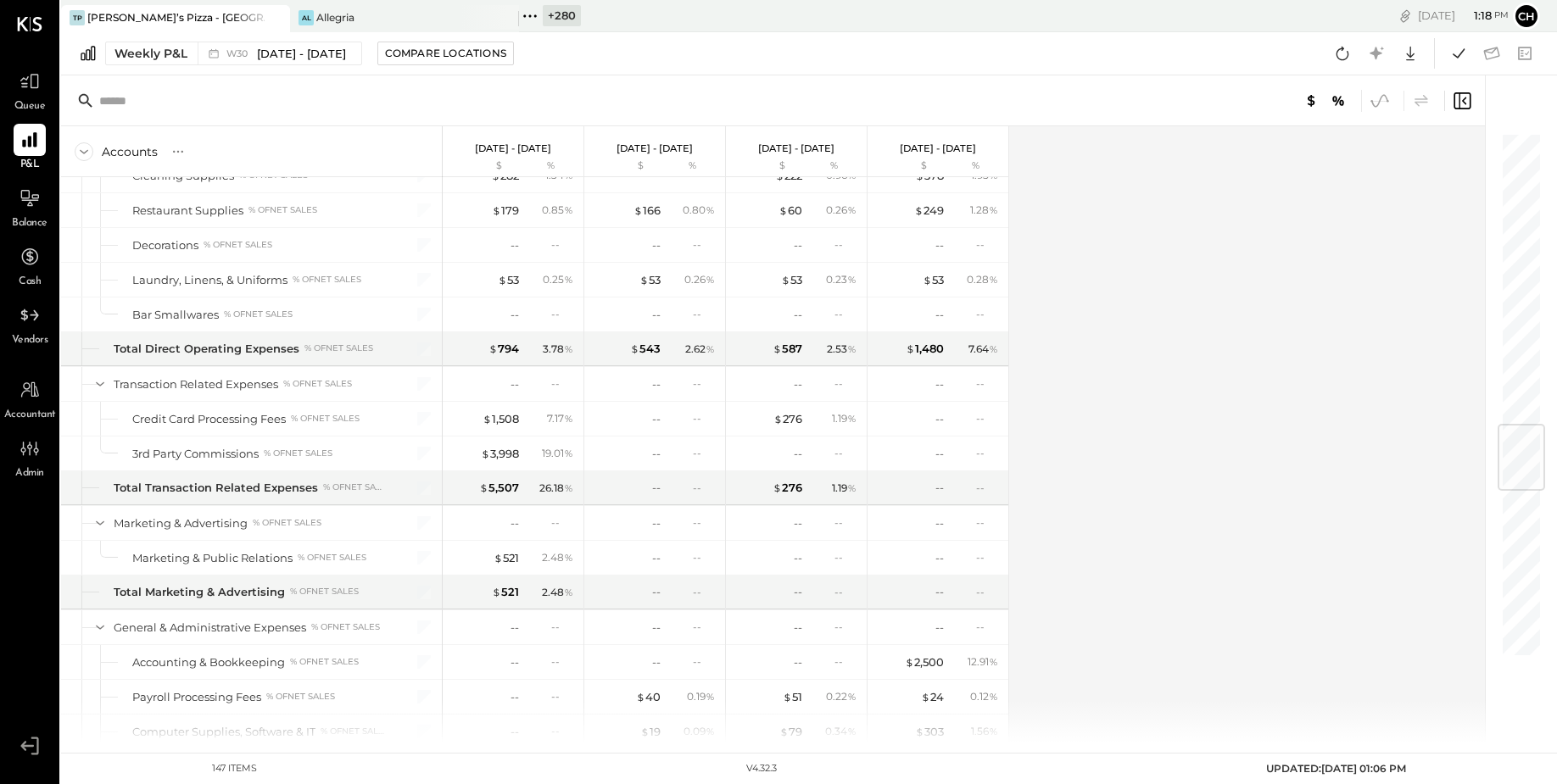
click at [1375, 97] on icon at bounding box center [1379, 101] width 22 height 22
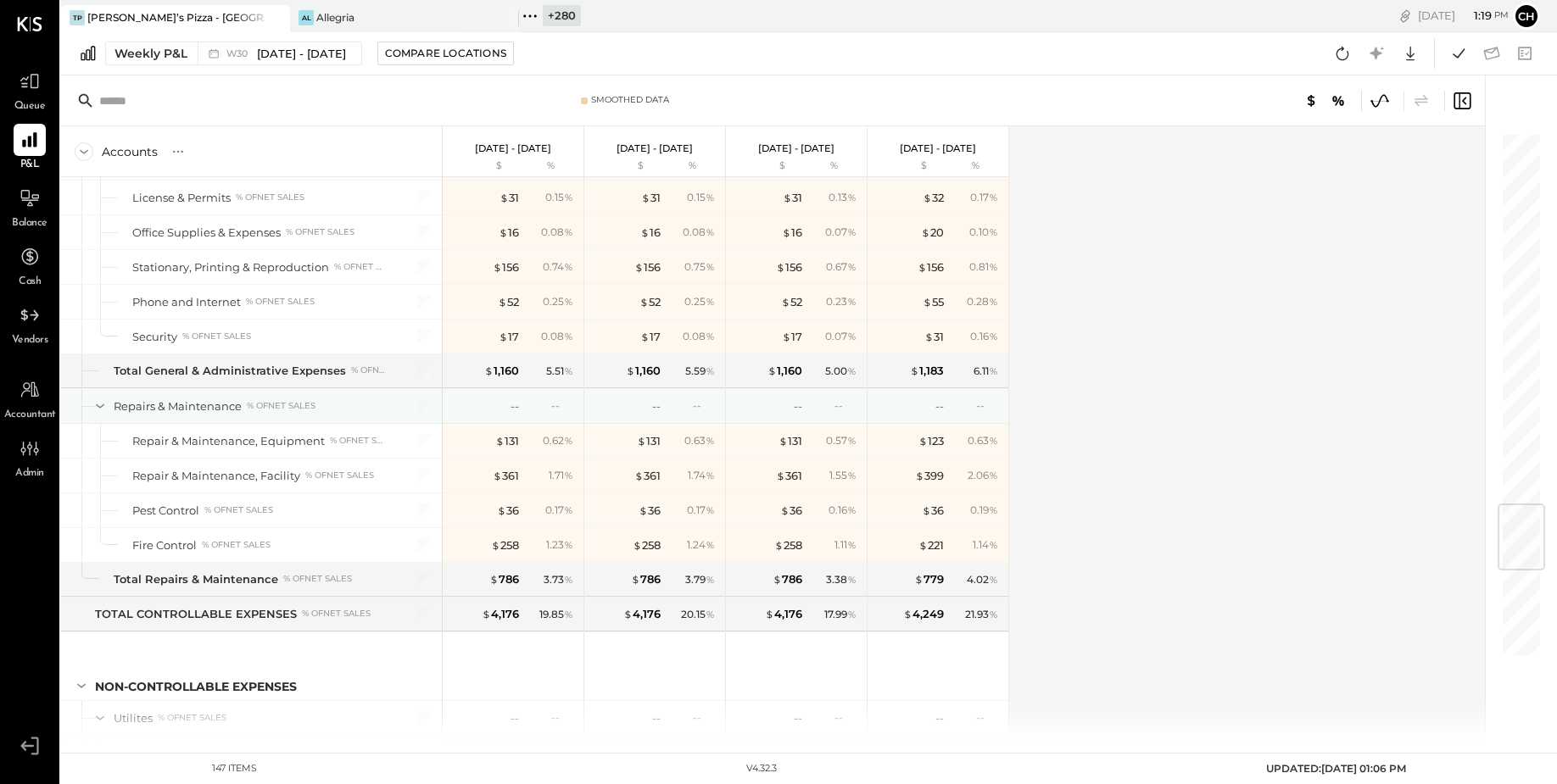
scroll to position [3152, 0]
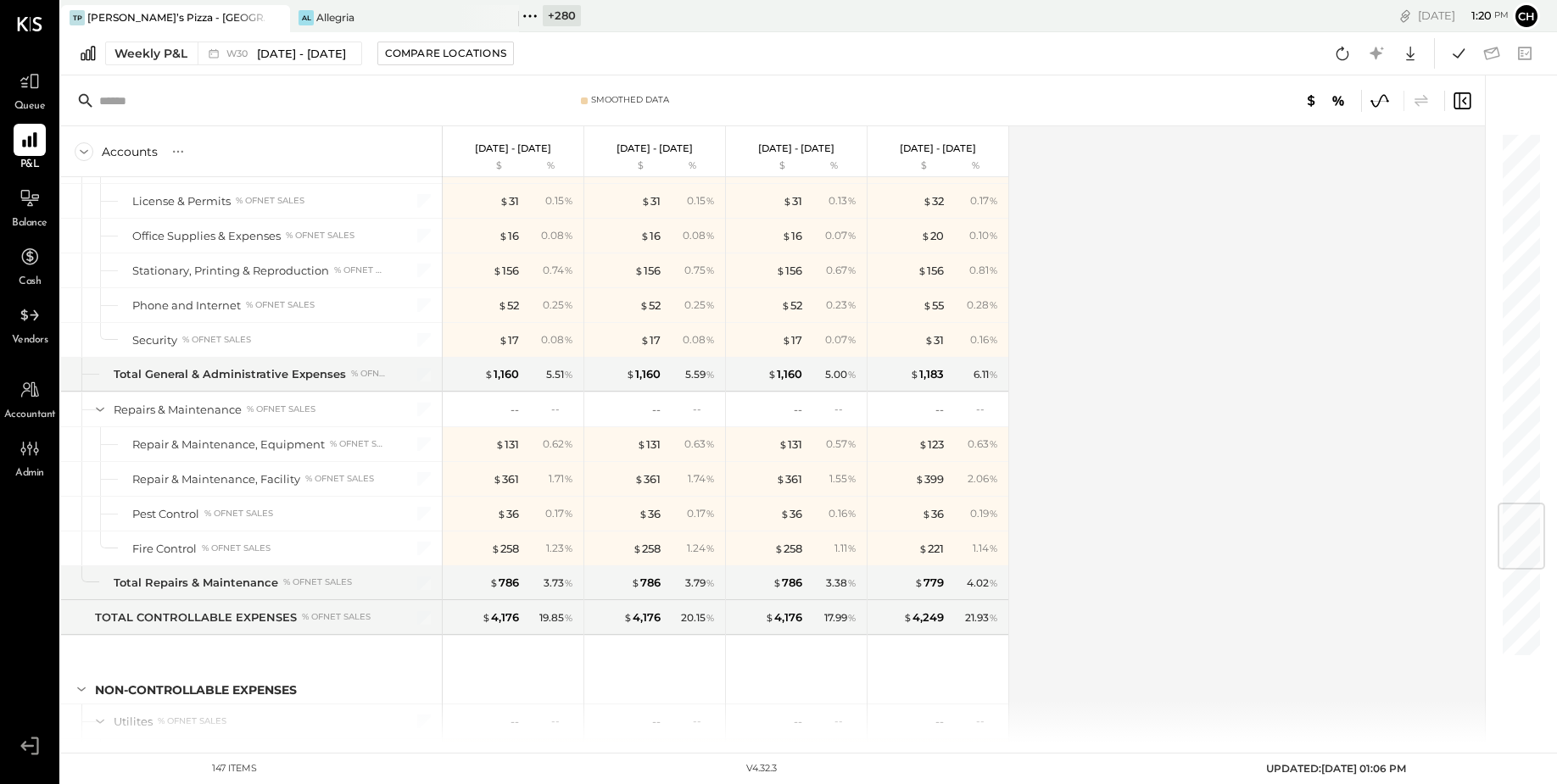
click at [1381, 96] on icon at bounding box center [1379, 101] width 22 height 22
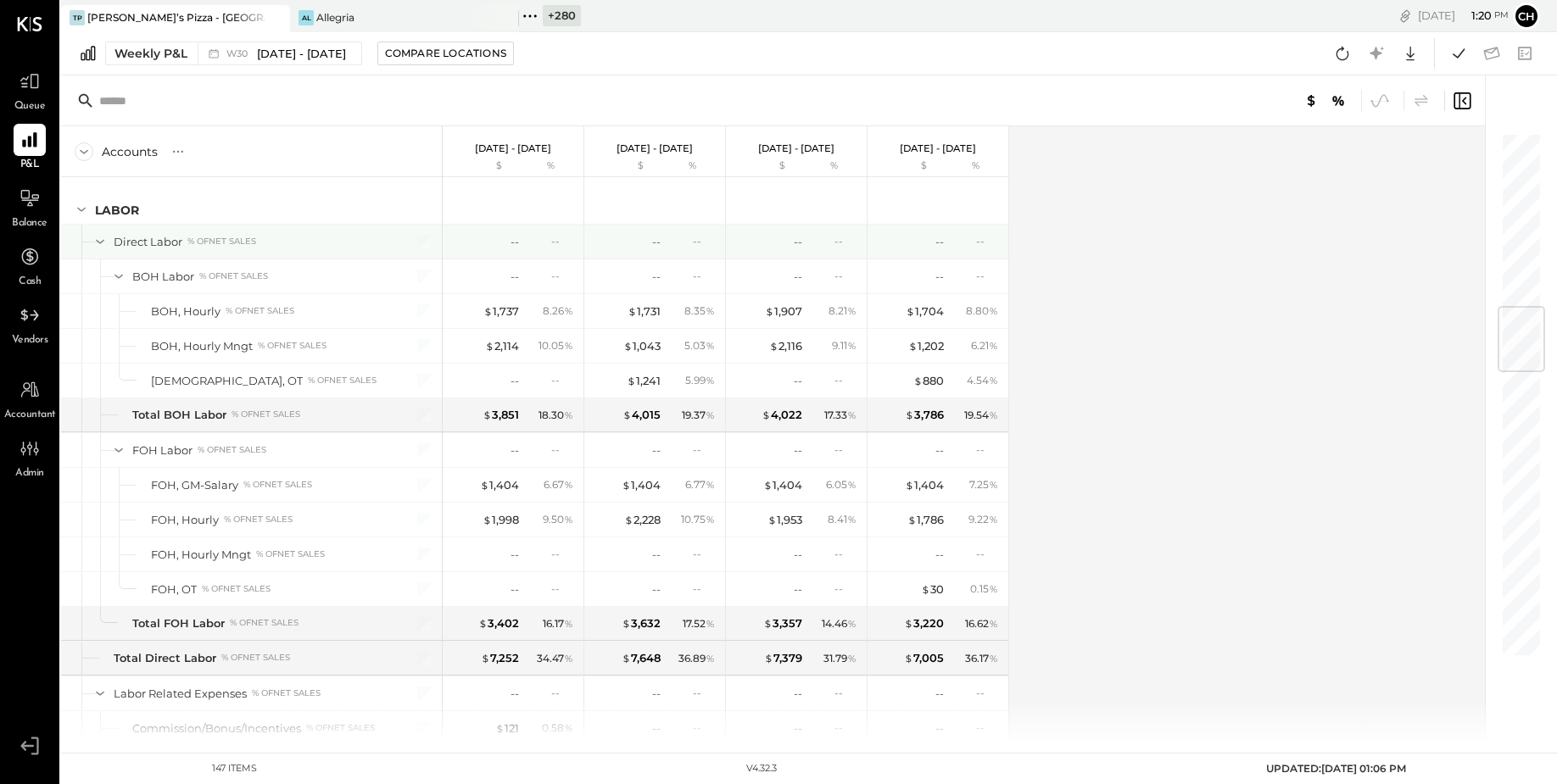
scroll to position [1508, 0]
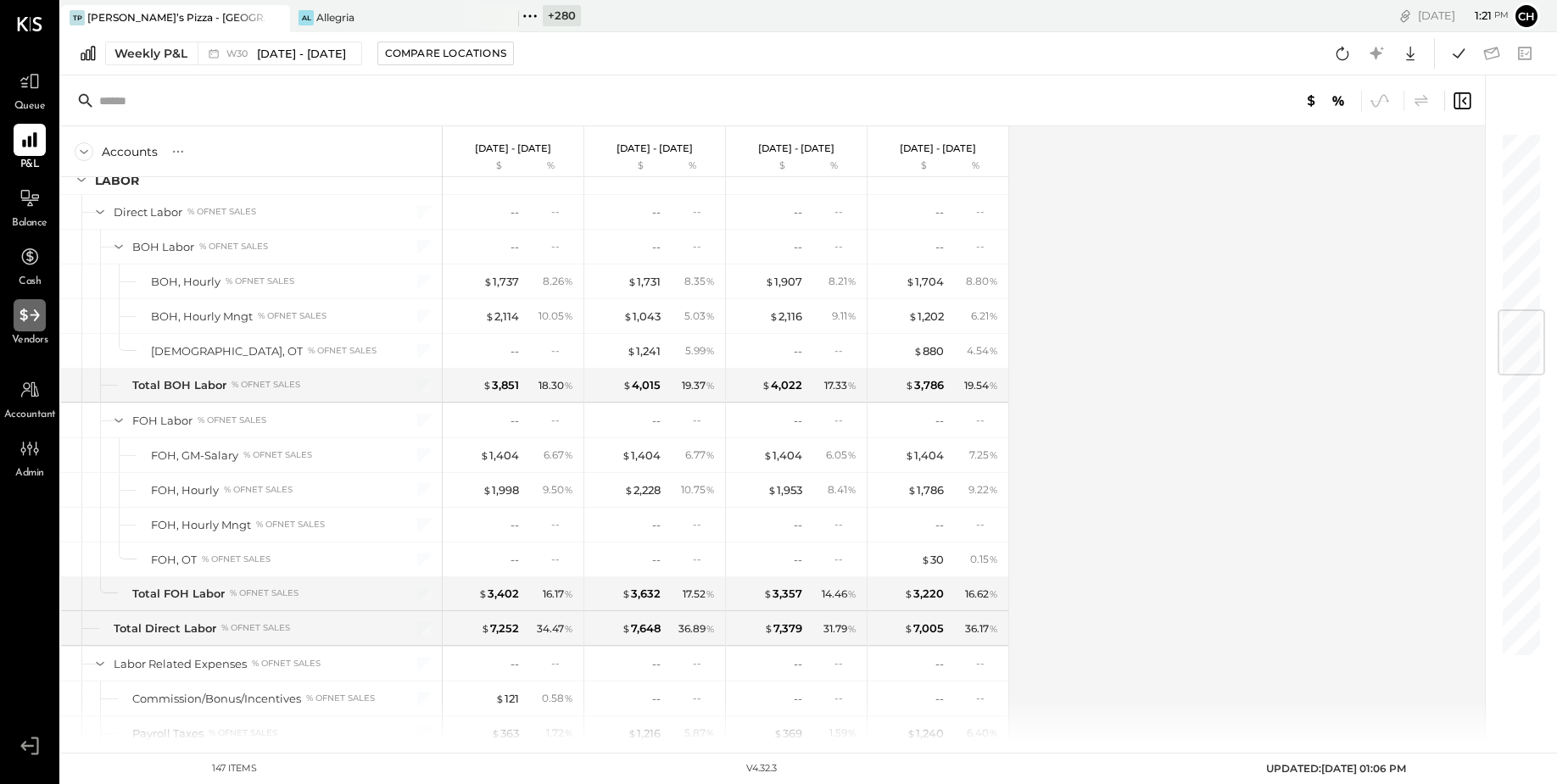
click at [31, 323] on icon at bounding box center [30, 316] width 22 height 22
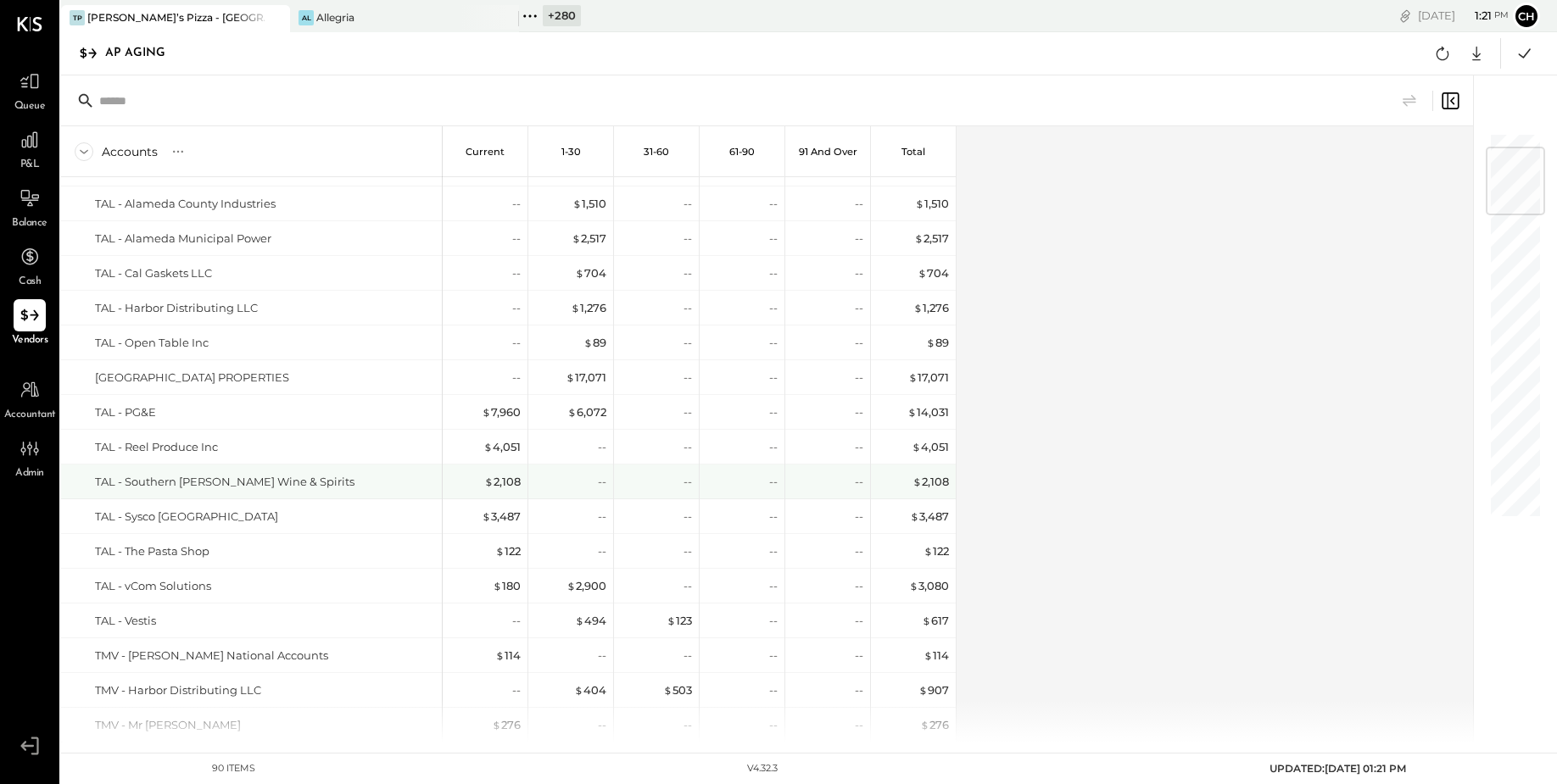
scroll to position [125, 0]
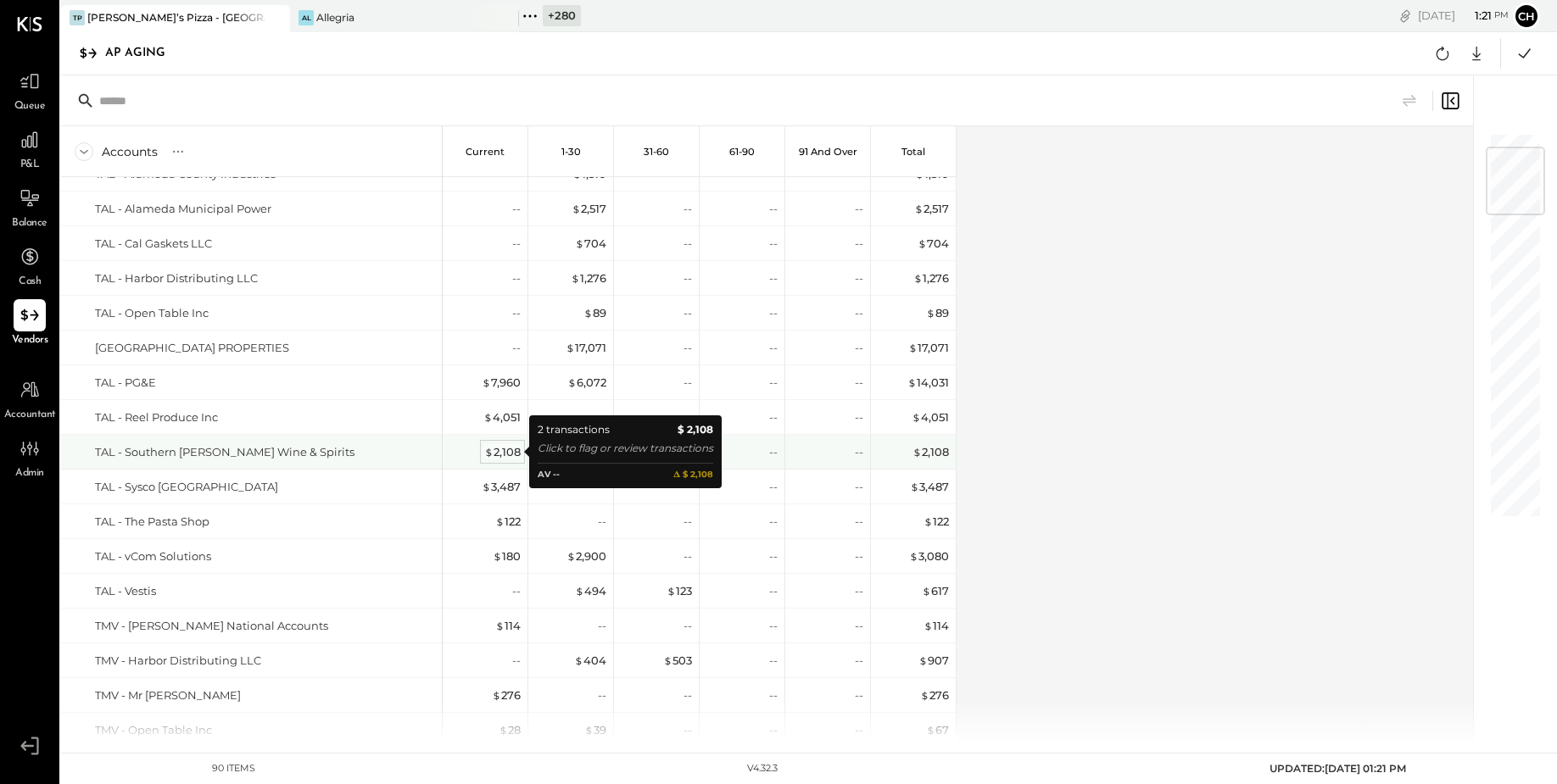
click at [509, 452] on div "$ 2,108" at bounding box center [502, 452] width 36 height 16
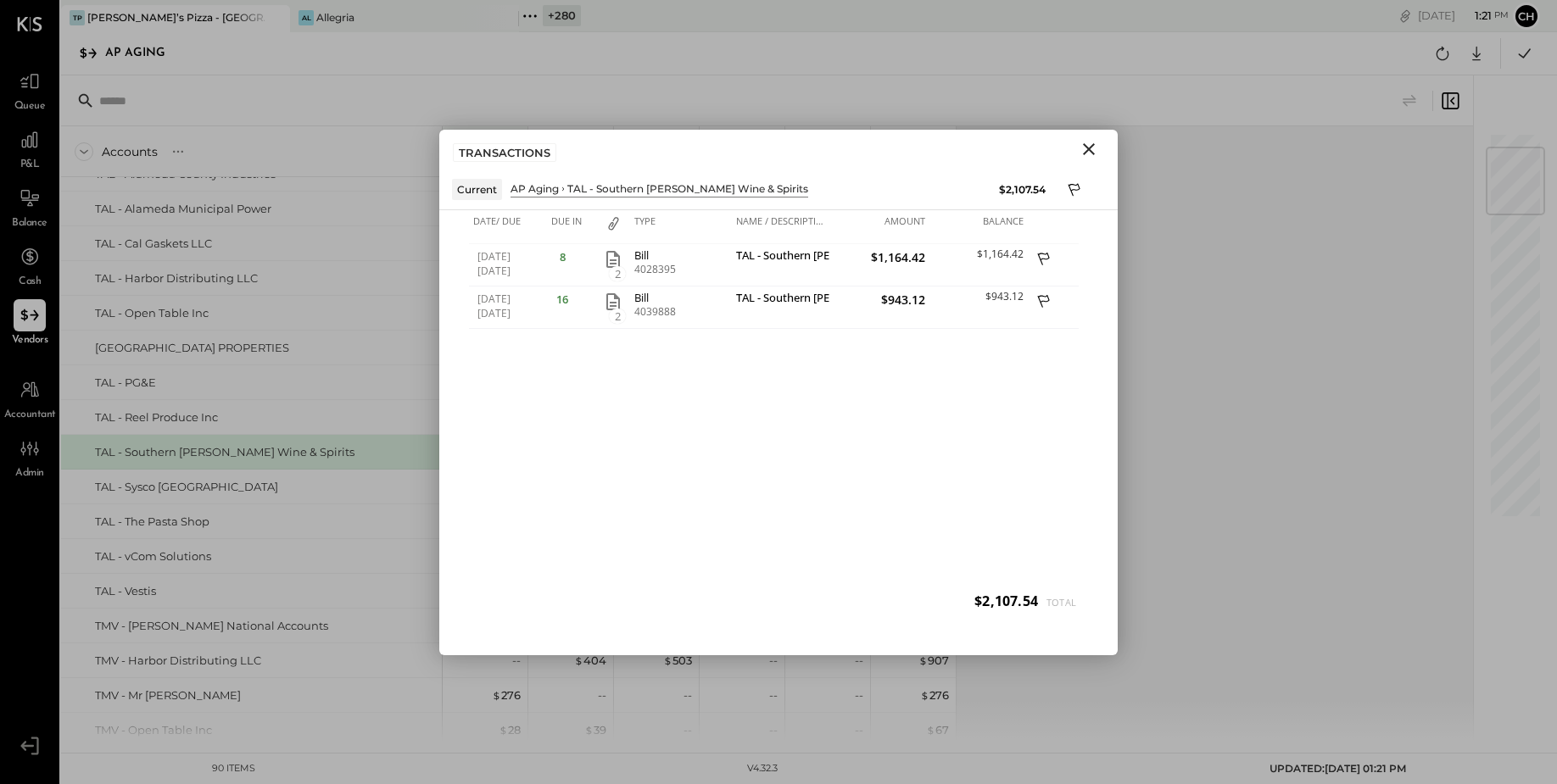
click at [1087, 148] on icon "Close" at bounding box center [1089, 149] width 20 height 20
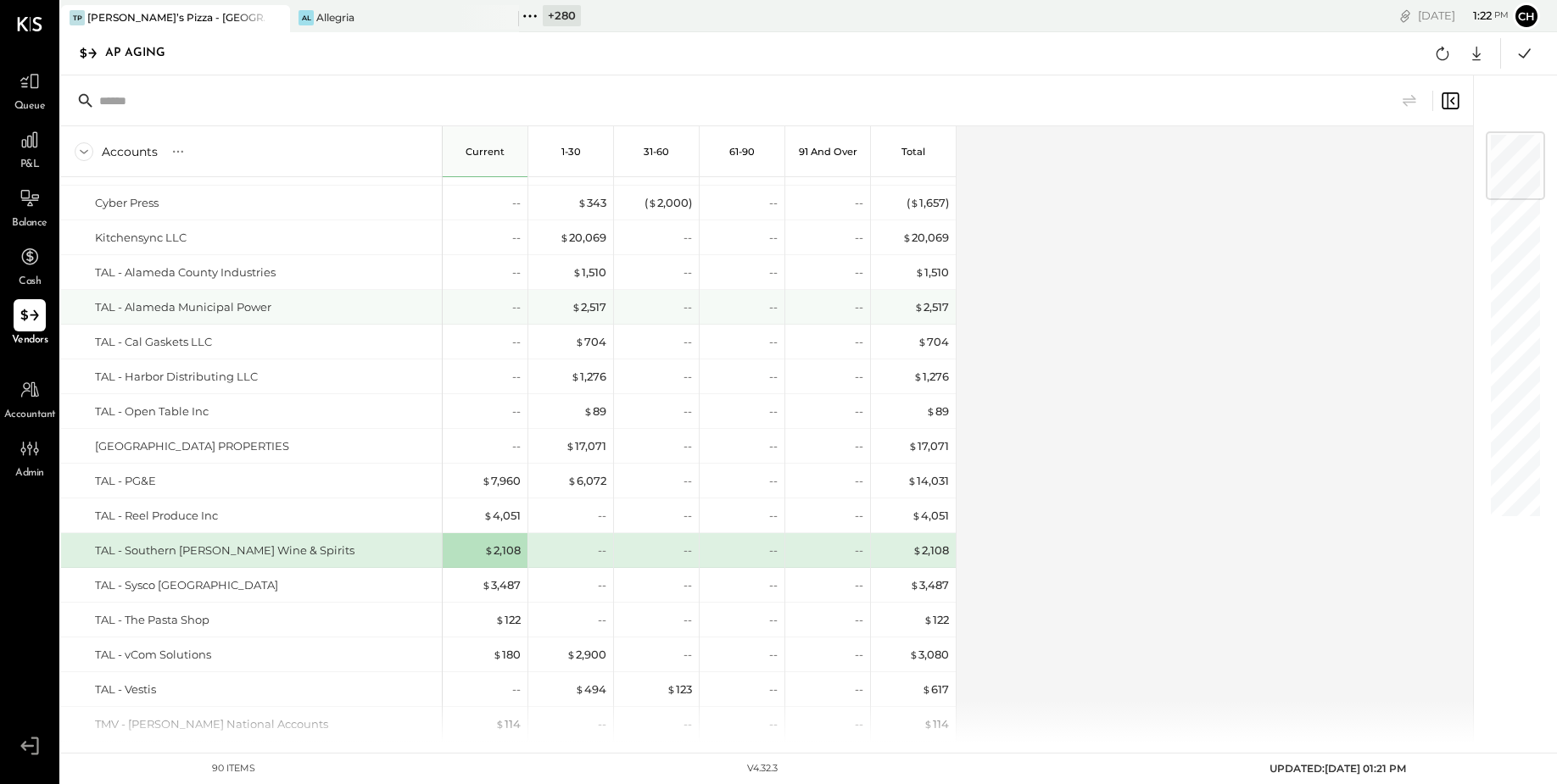
scroll to position [0, 0]
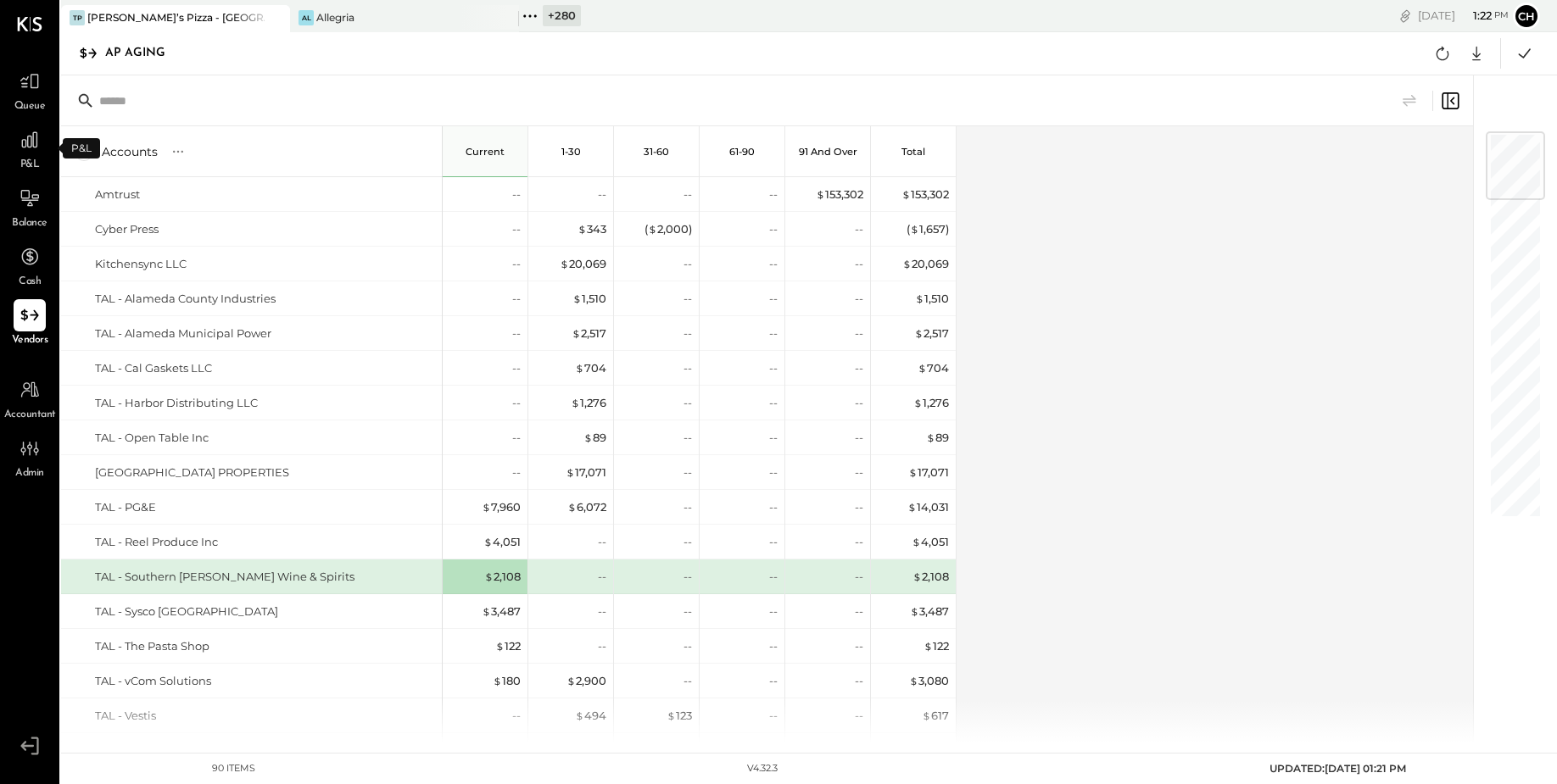
click at [28, 160] on span "P&L" at bounding box center [30, 165] width 19 height 15
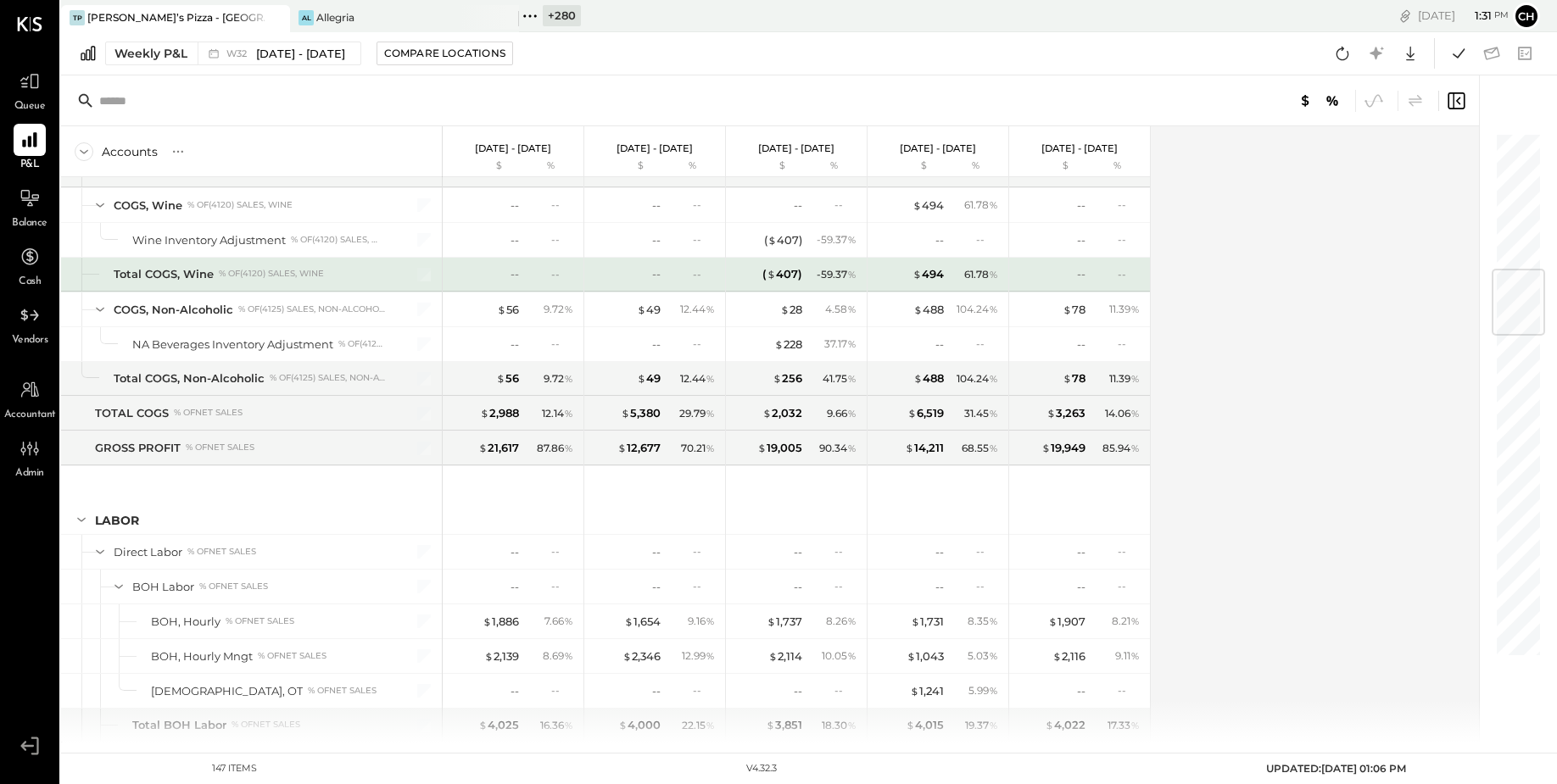
scroll to position [1164, 0]
